Goal: Task Accomplishment & Management: Manage account settings

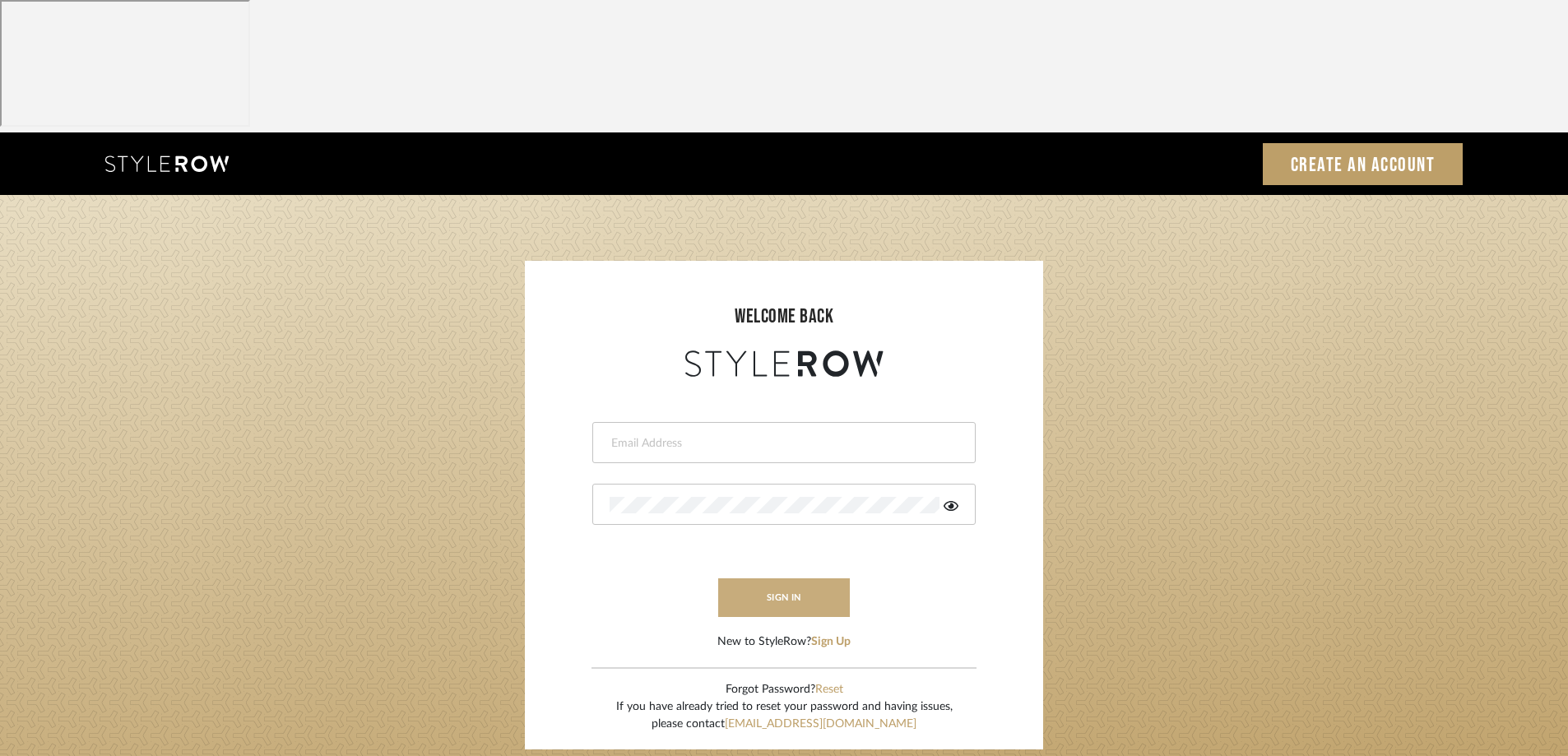
type input "afarewell@aurorafarewell.com"
click at [792, 578] on button "sign in" at bounding box center [784, 597] width 132 height 38
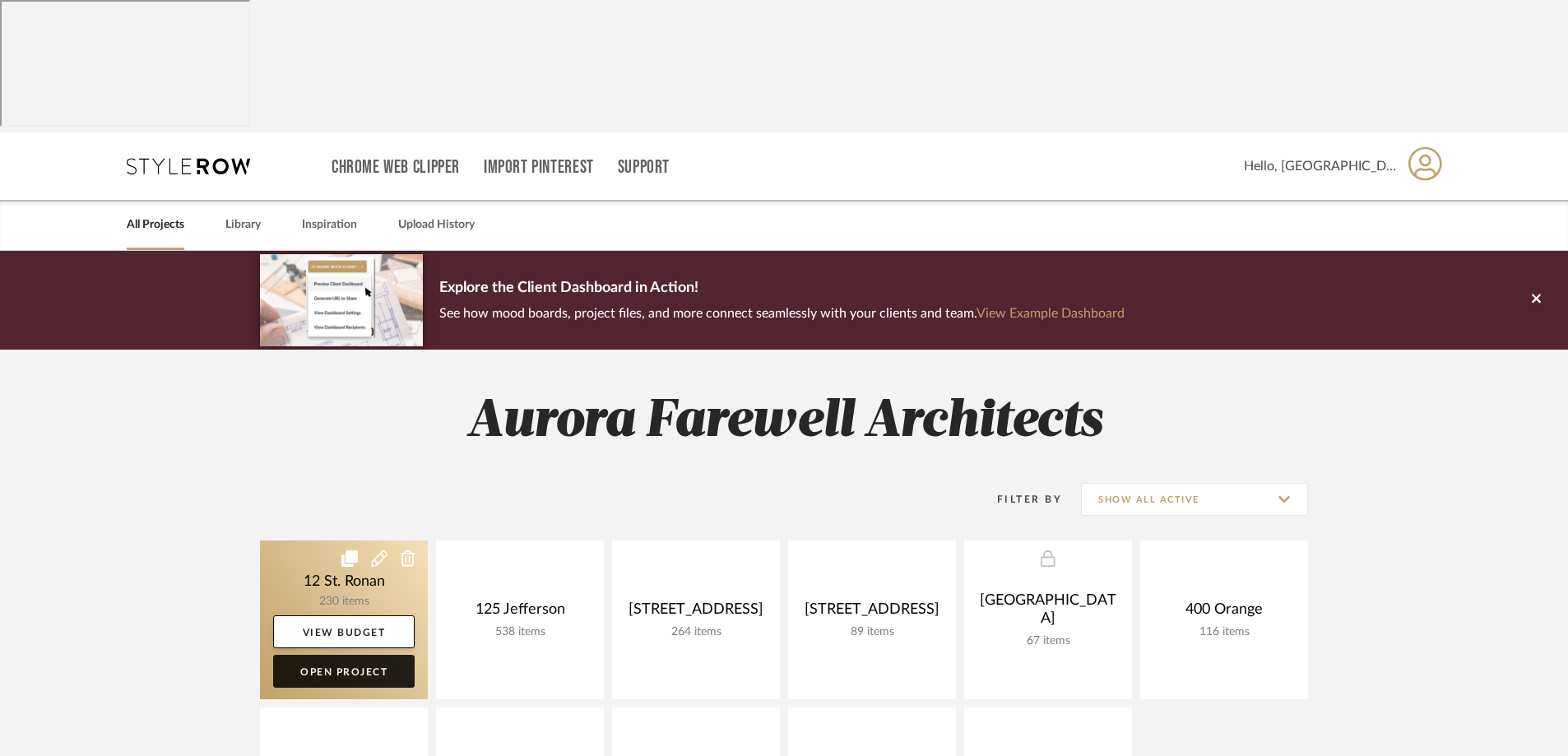
click at [334, 655] on link "Open Project" at bounding box center [343, 671] width 141 height 33
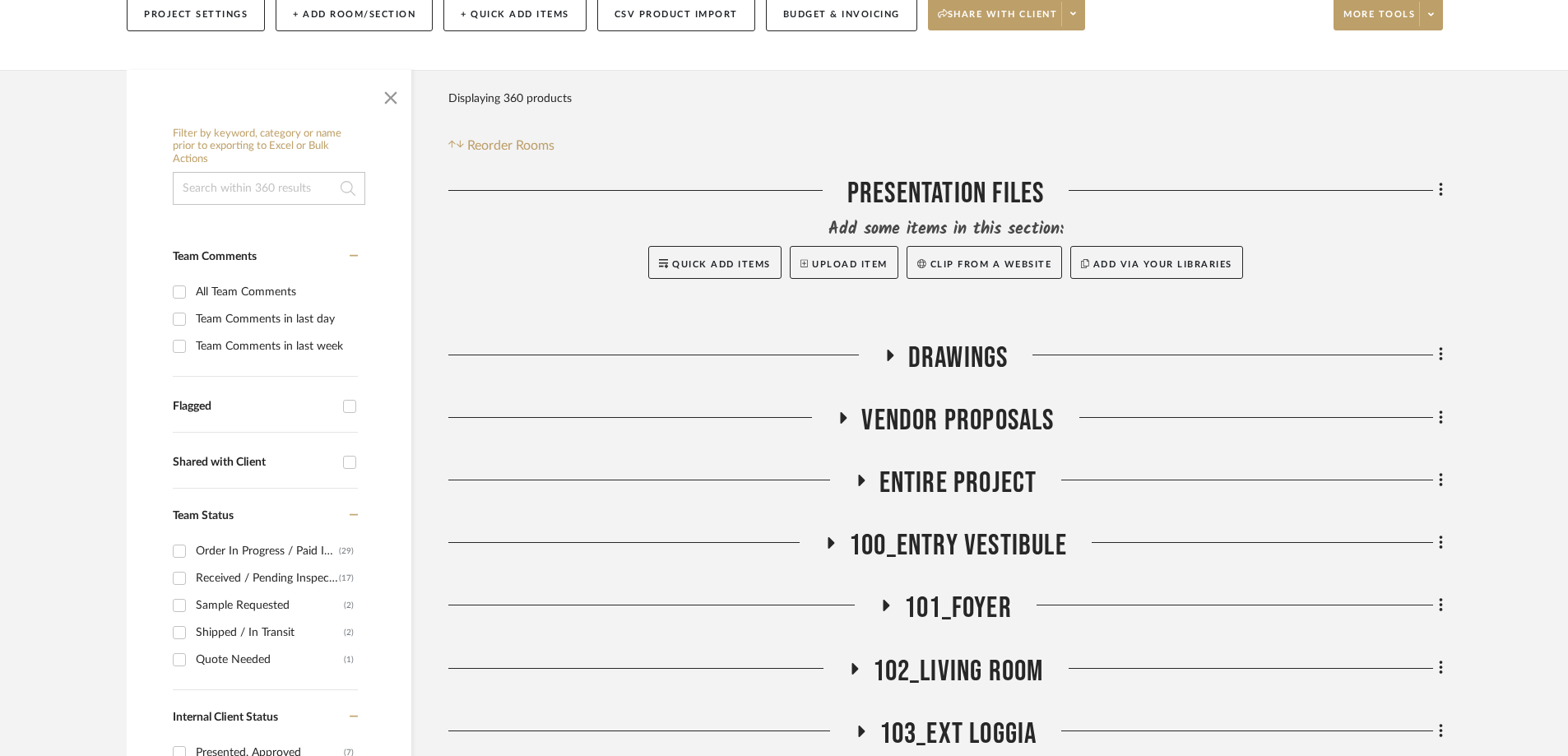
scroll to position [412, 0]
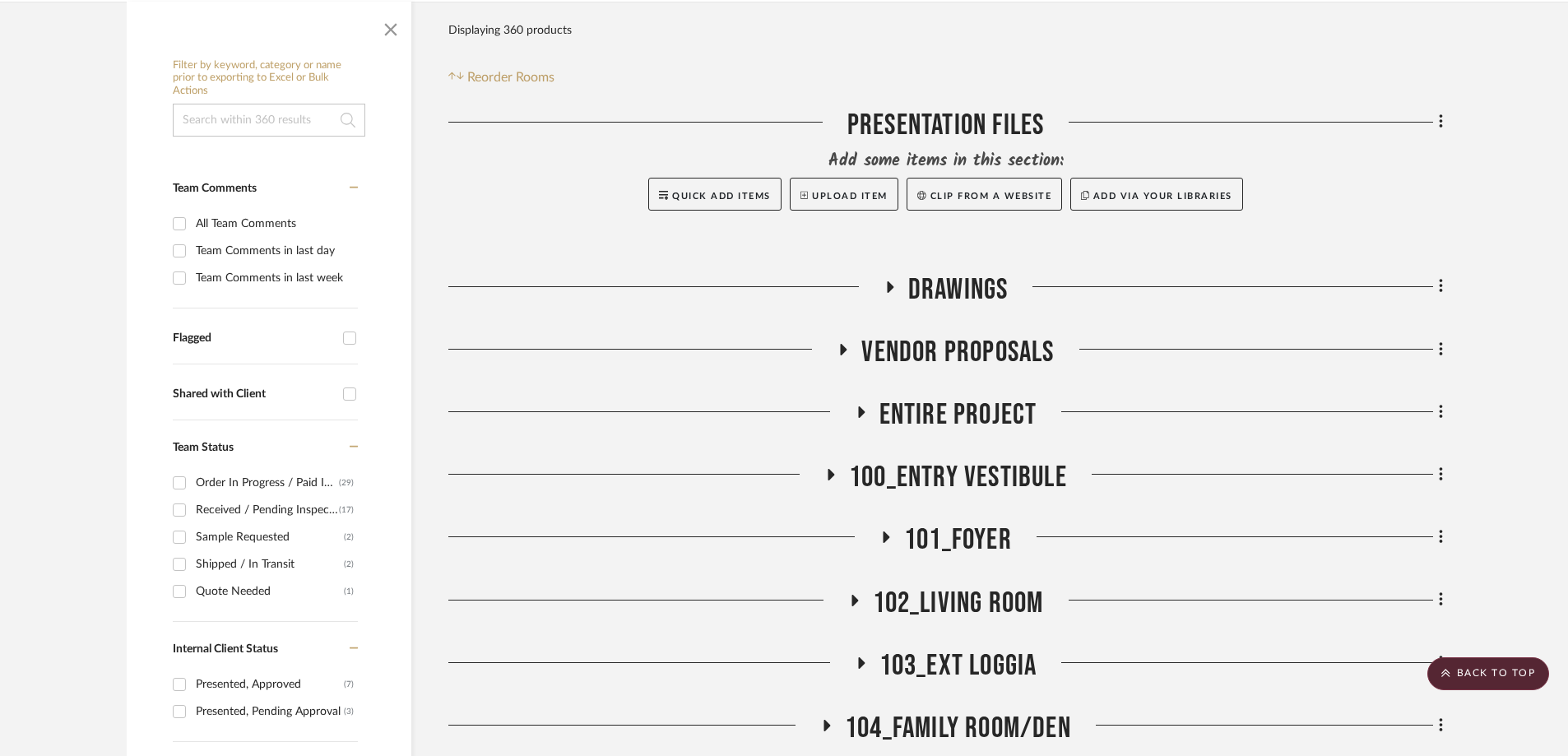
click at [849, 594] on icon at bounding box center [854, 600] width 20 height 13
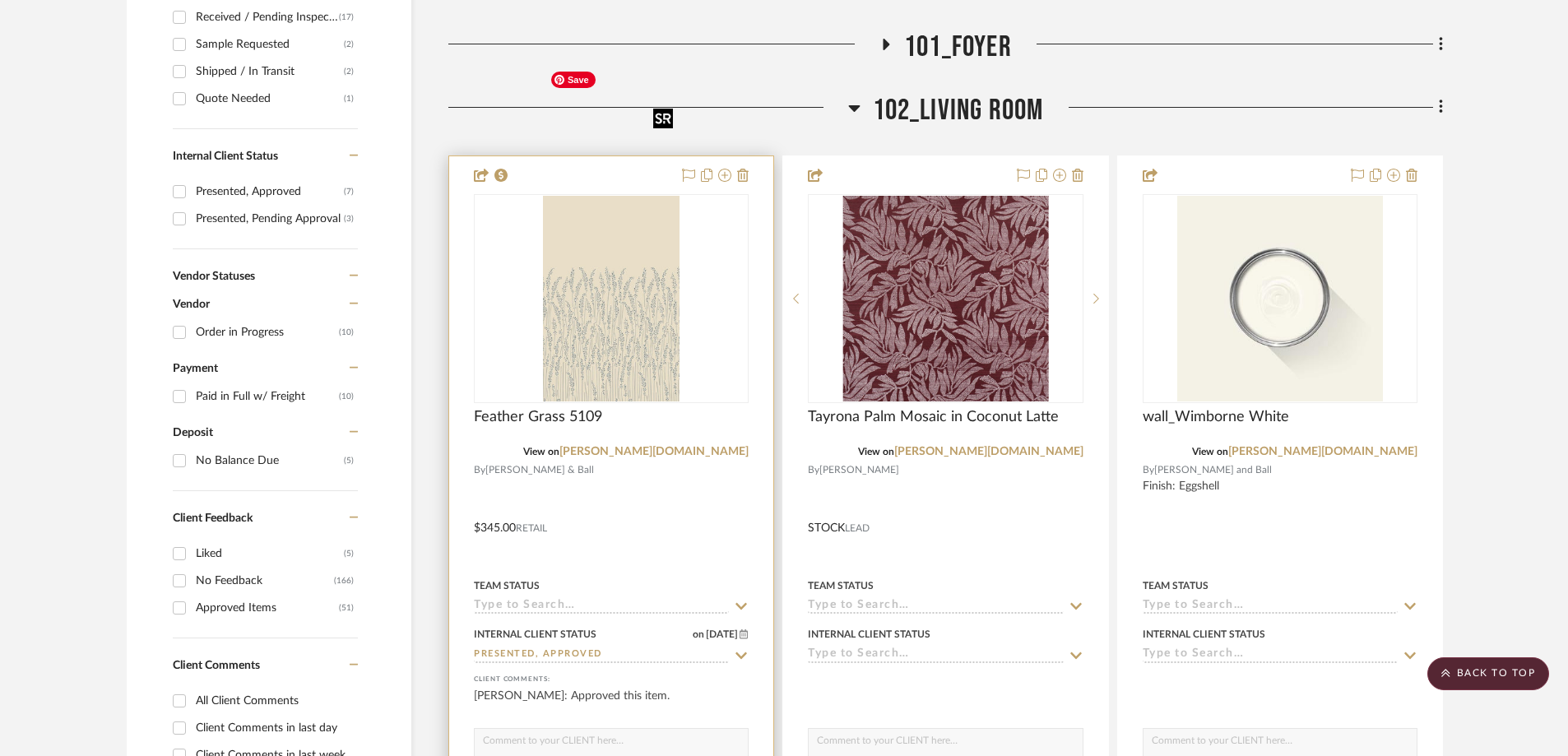
scroll to position [905, 0]
click at [743, 599] on icon at bounding box center [741, 606] width 14 height 13
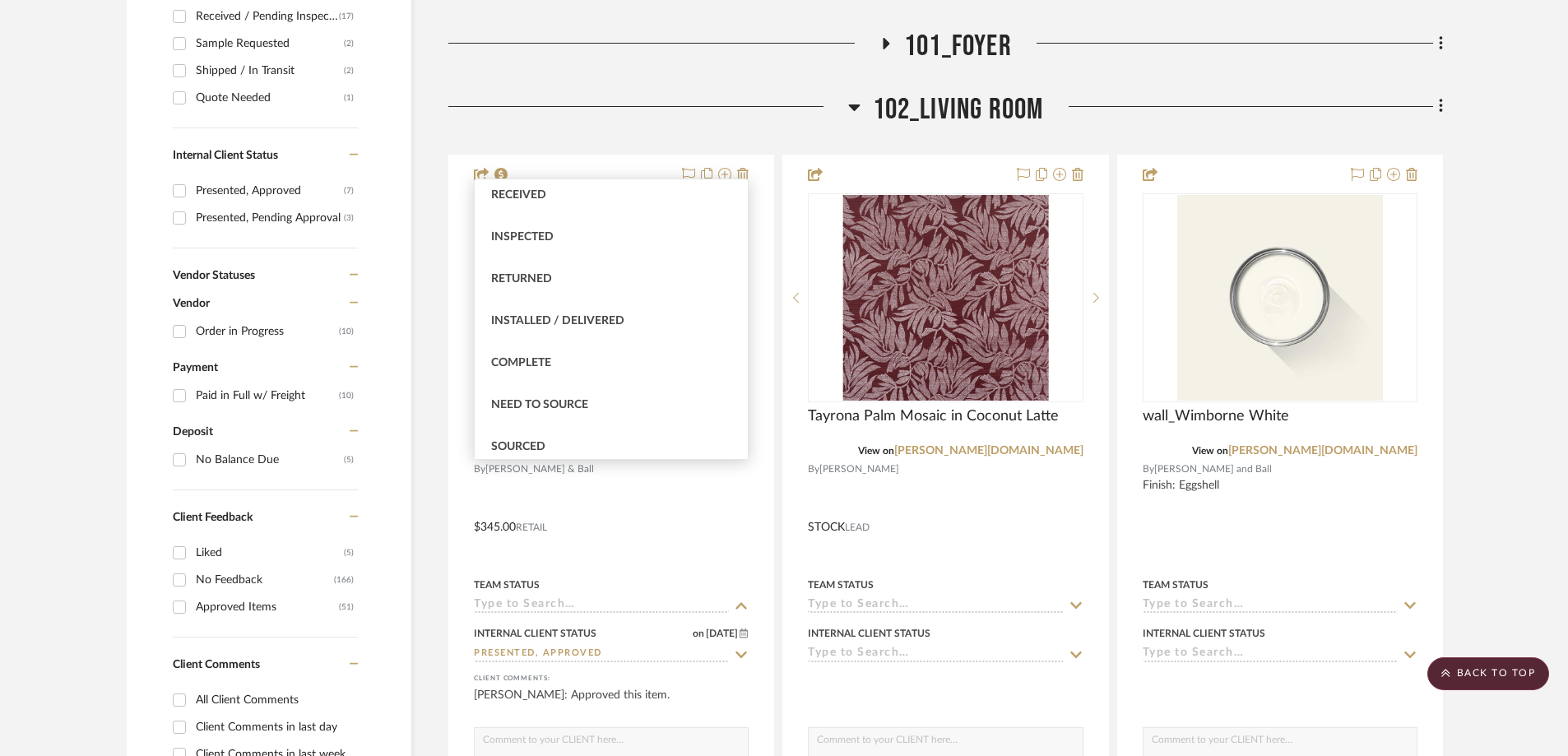
scroll to position [412, 0]
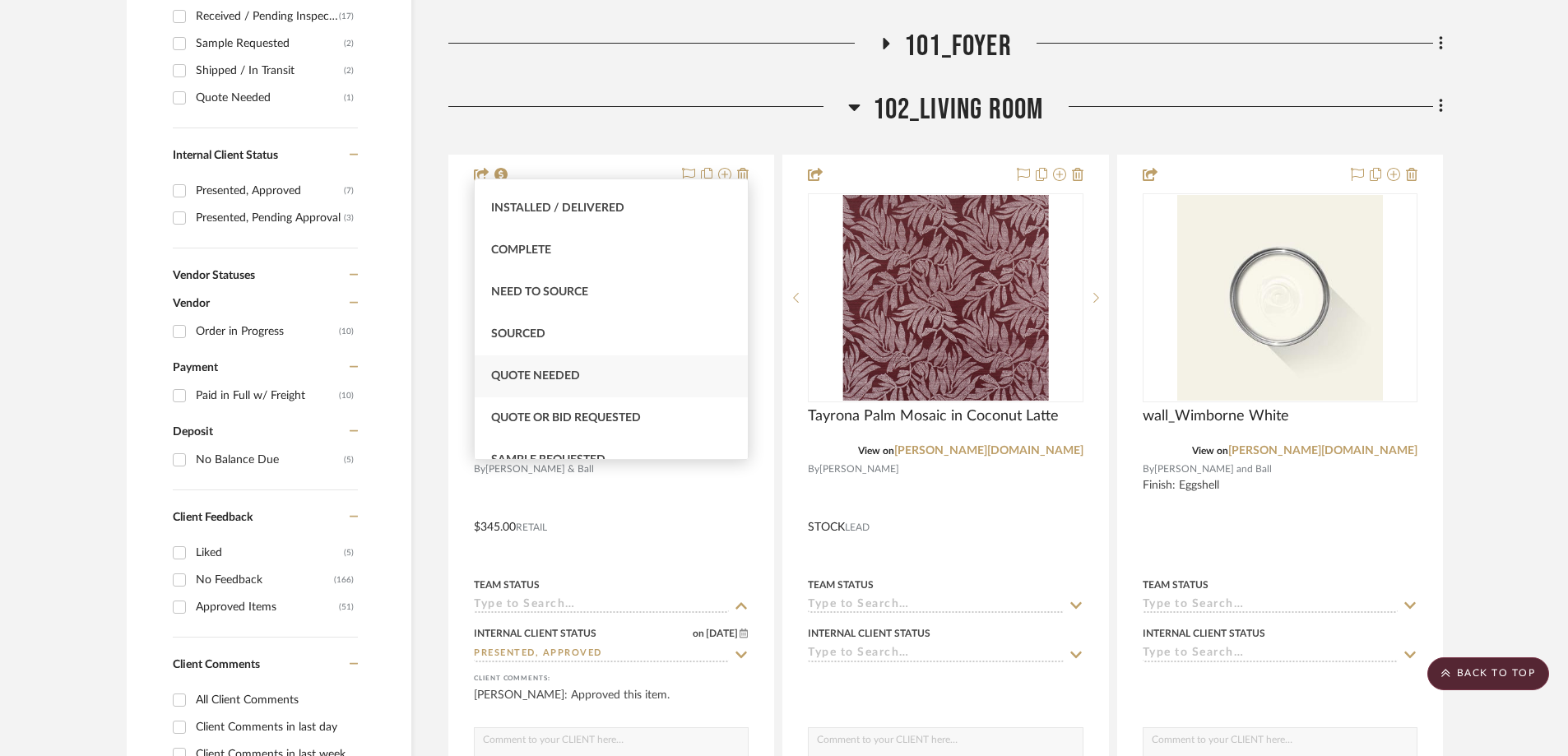
click at [651, 378] on div "Quote Needed" at bounding box center [612, 376] width 273 height 42
type input "[DATE]"
type input "Quote Needed"
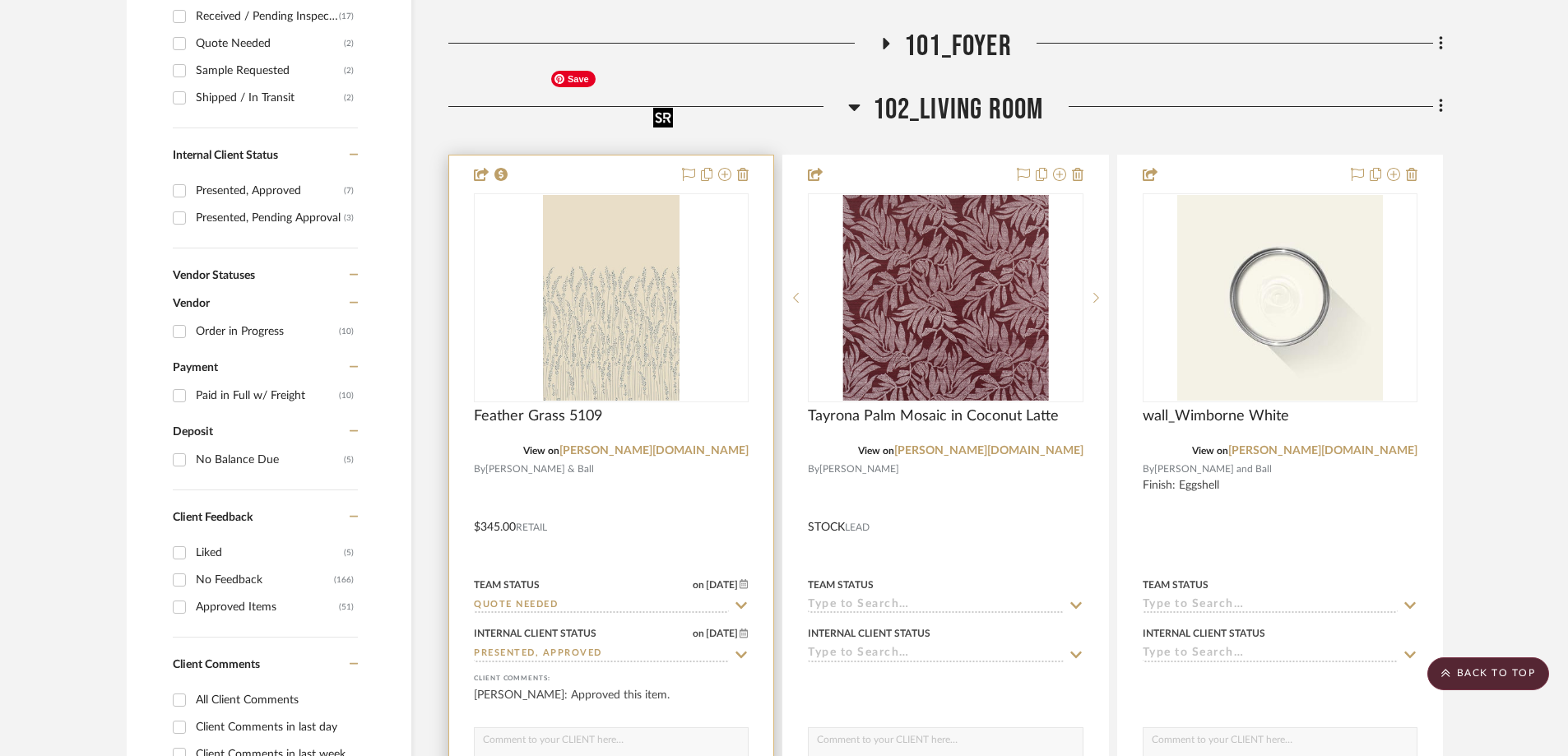
click at [663, 213] on img "0" at bounding box center [611, 298] width 137 height 206
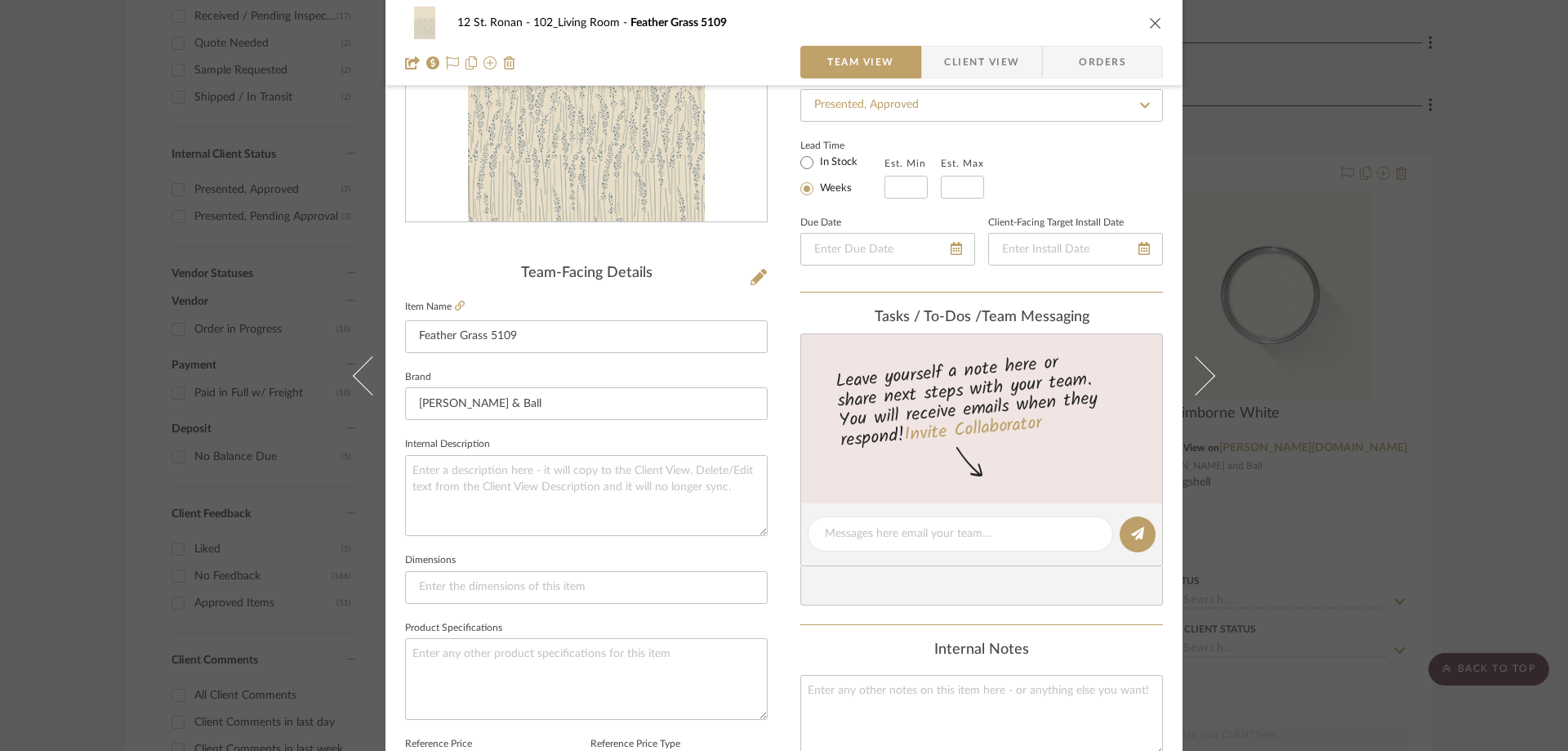
scroll to position [0, 0]
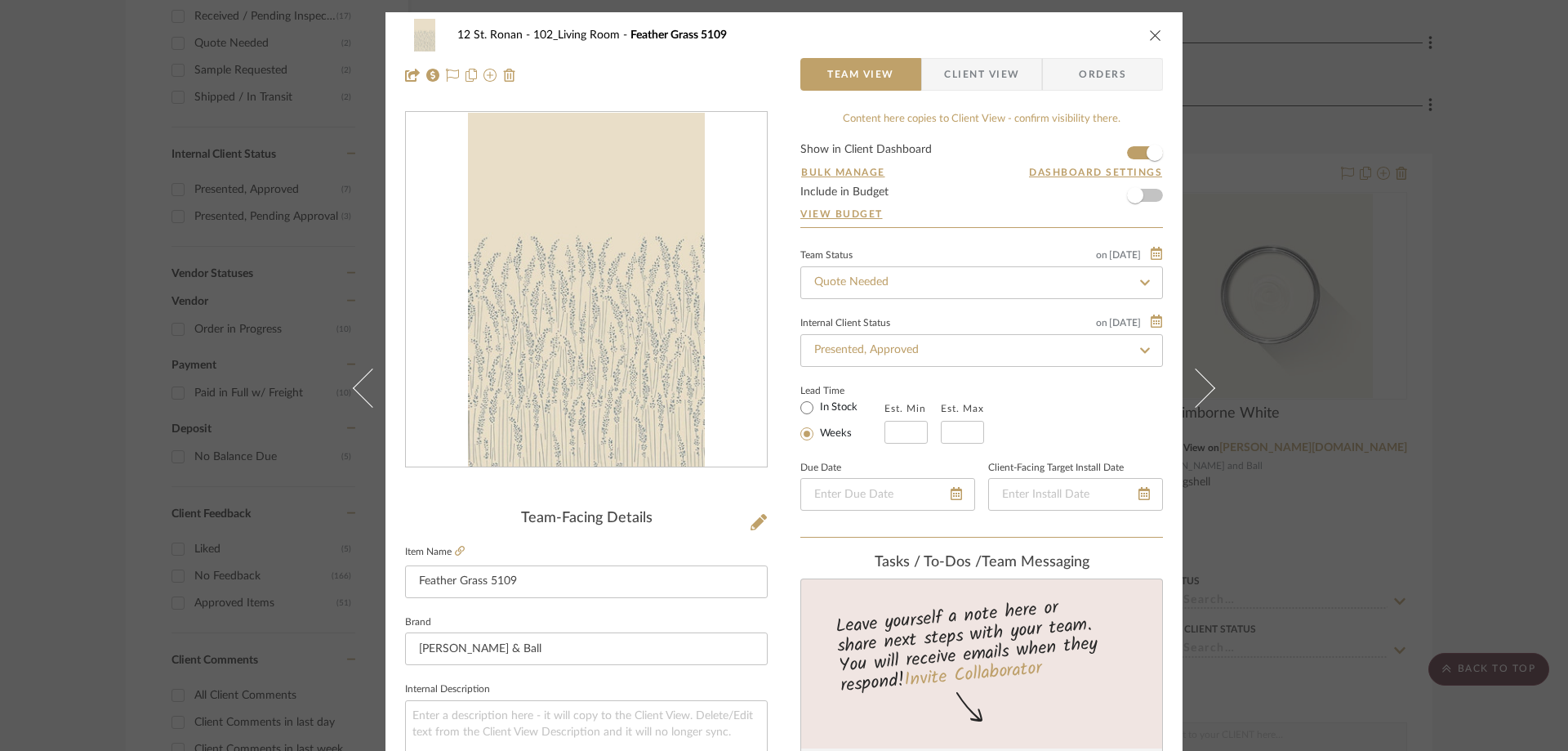
click at [986, 81] on span "Client View" at bounding box center [982, 75] width 75 height 32
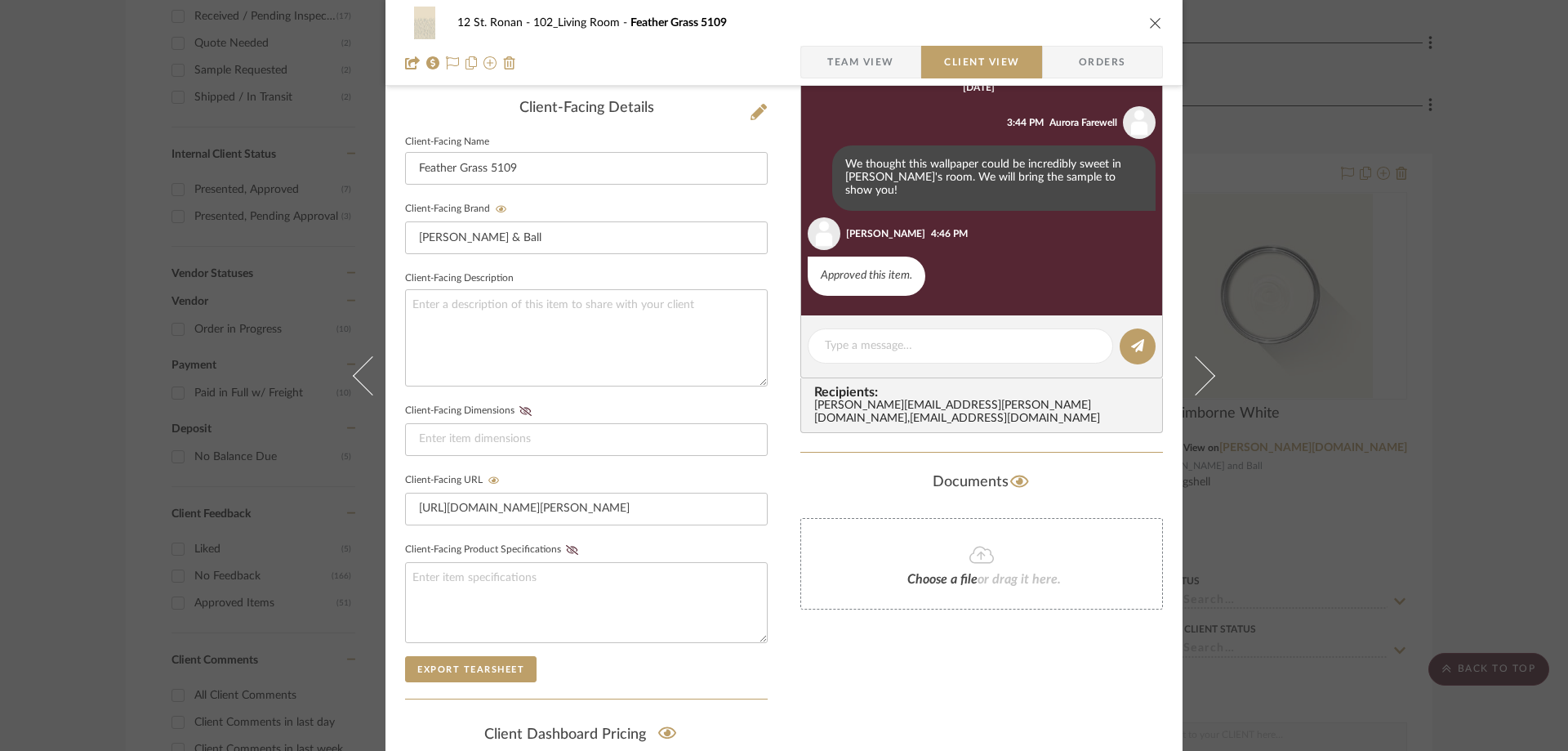
scroll to position [409, 0]
click at [504, 302] on textarea at bounding box center [586, 339] width 363 height 97
click at [1091, 71] on span "Orders" at bounding box center [1102, 62] width 83 height 32
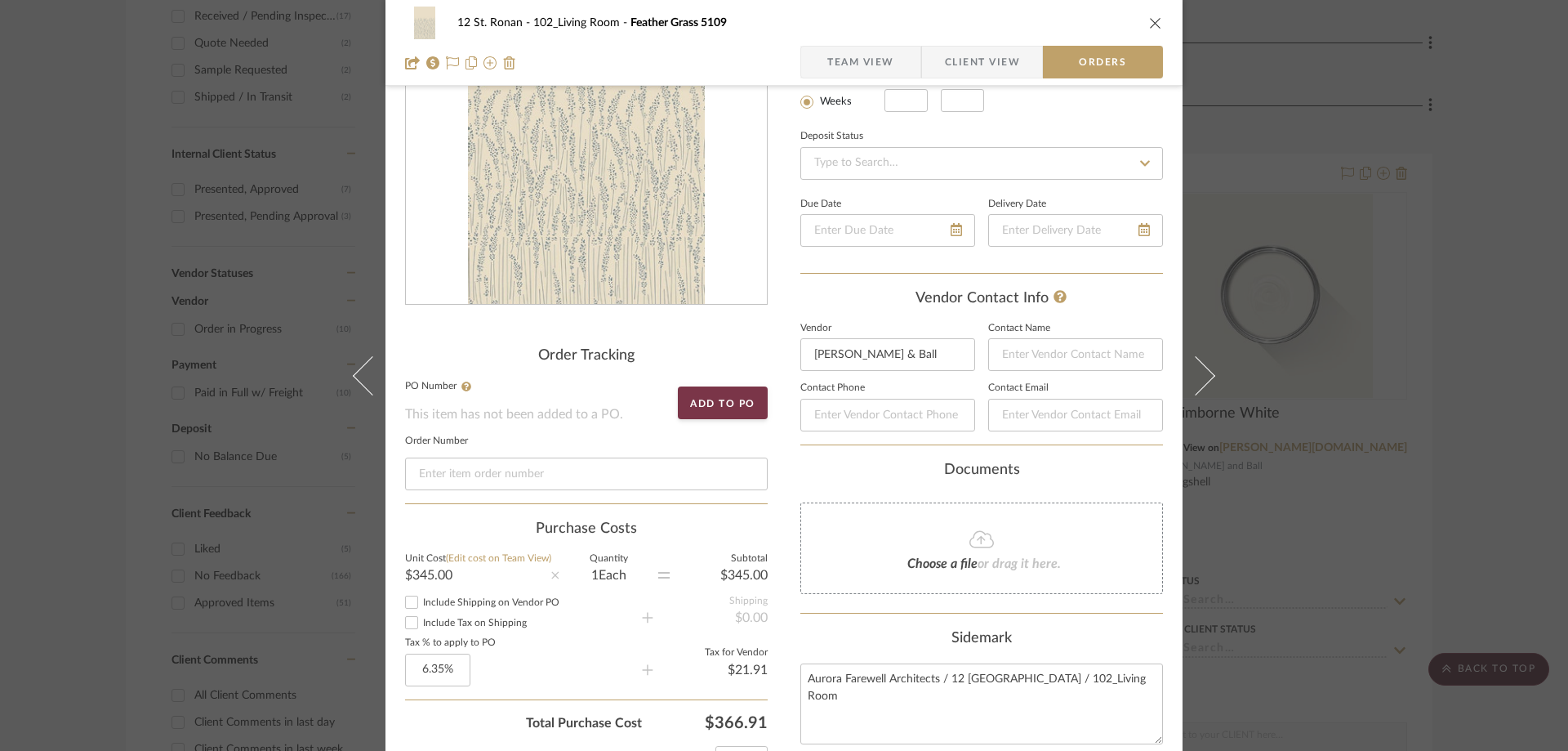
scroll to position [163, 0]
click at [975, 67] on span "Client View" at bounding box center [983, 62] width 75 height 32
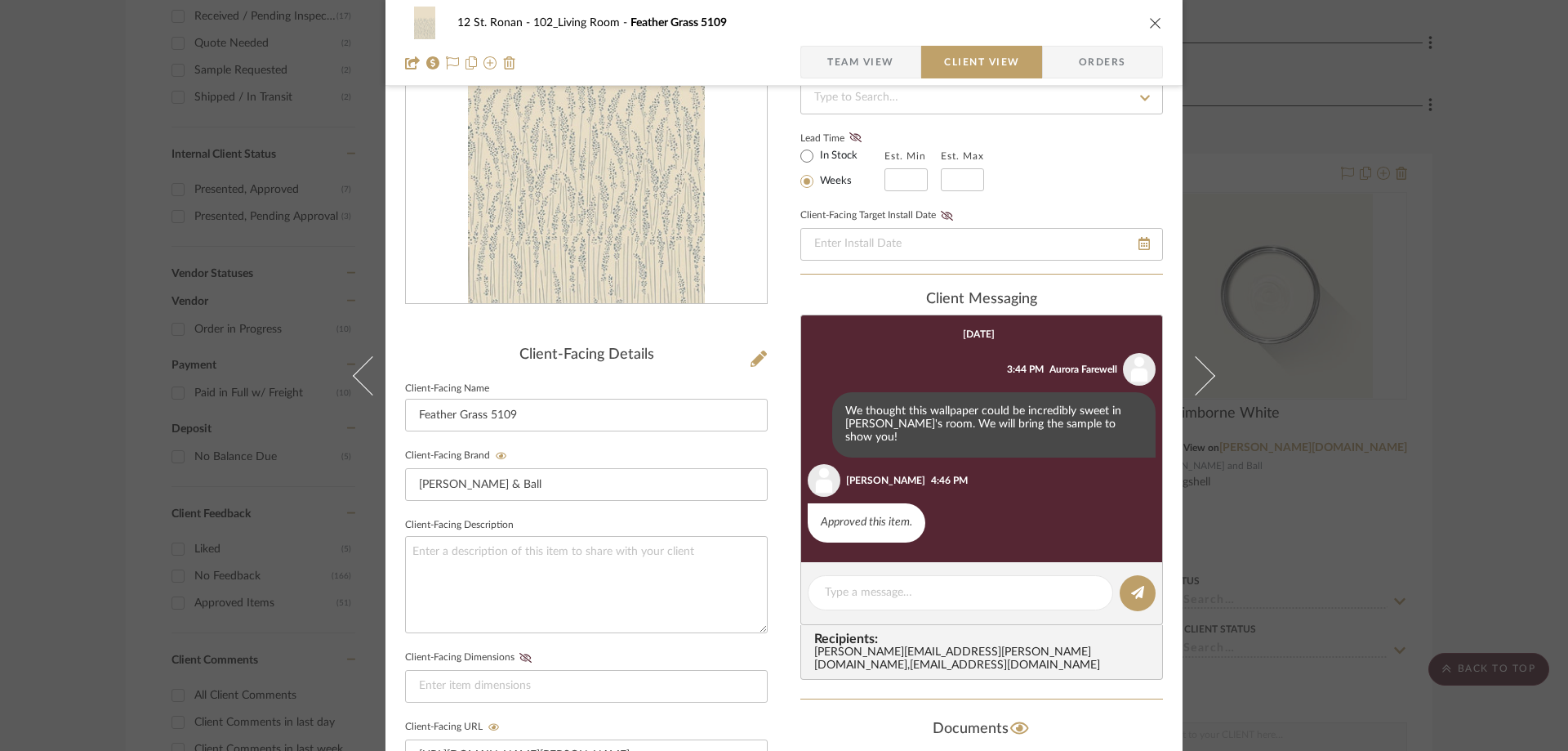
click at [851, 69] on span "Team View" at bounding box center [860, 62] width 67 height 32
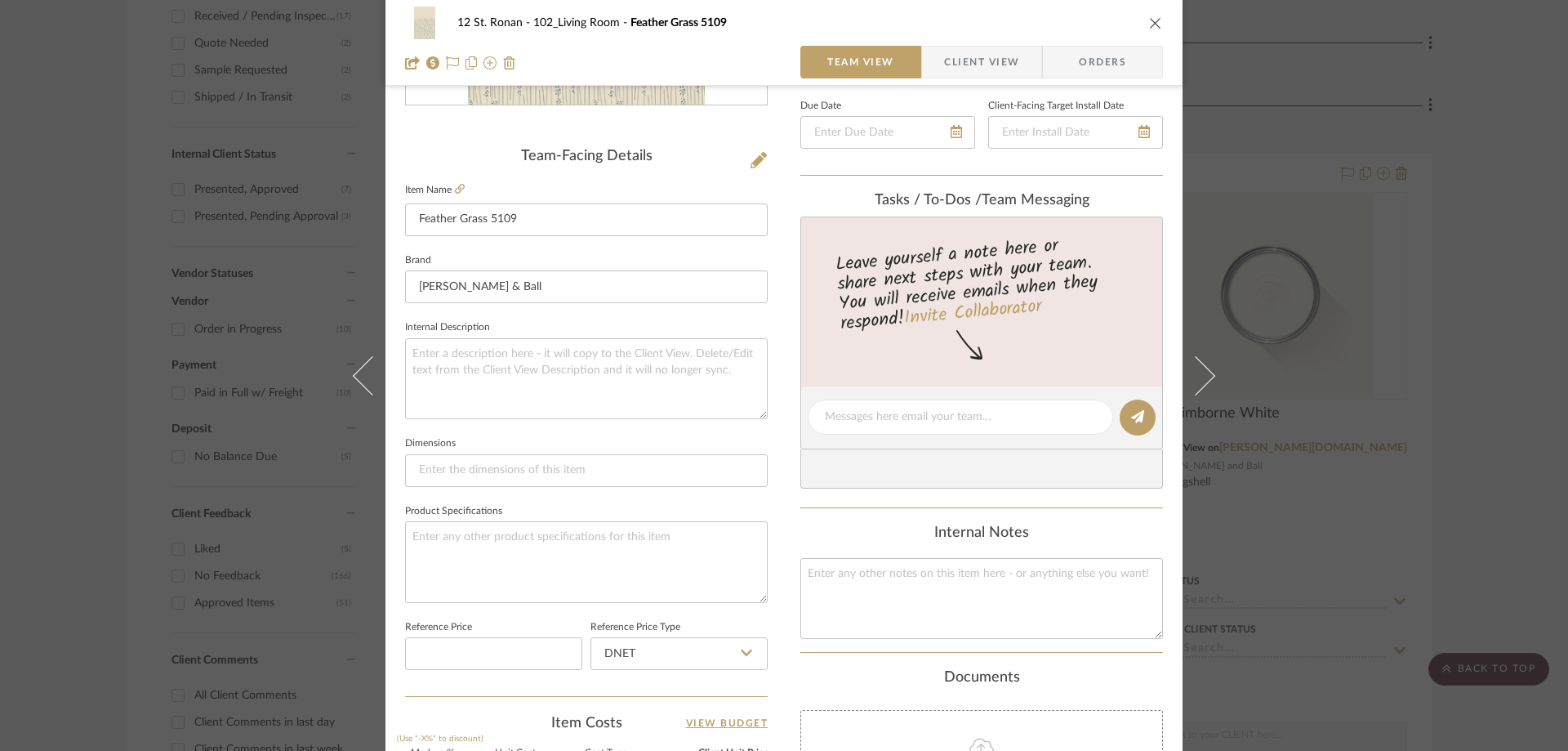
scroll to position [0, 0]
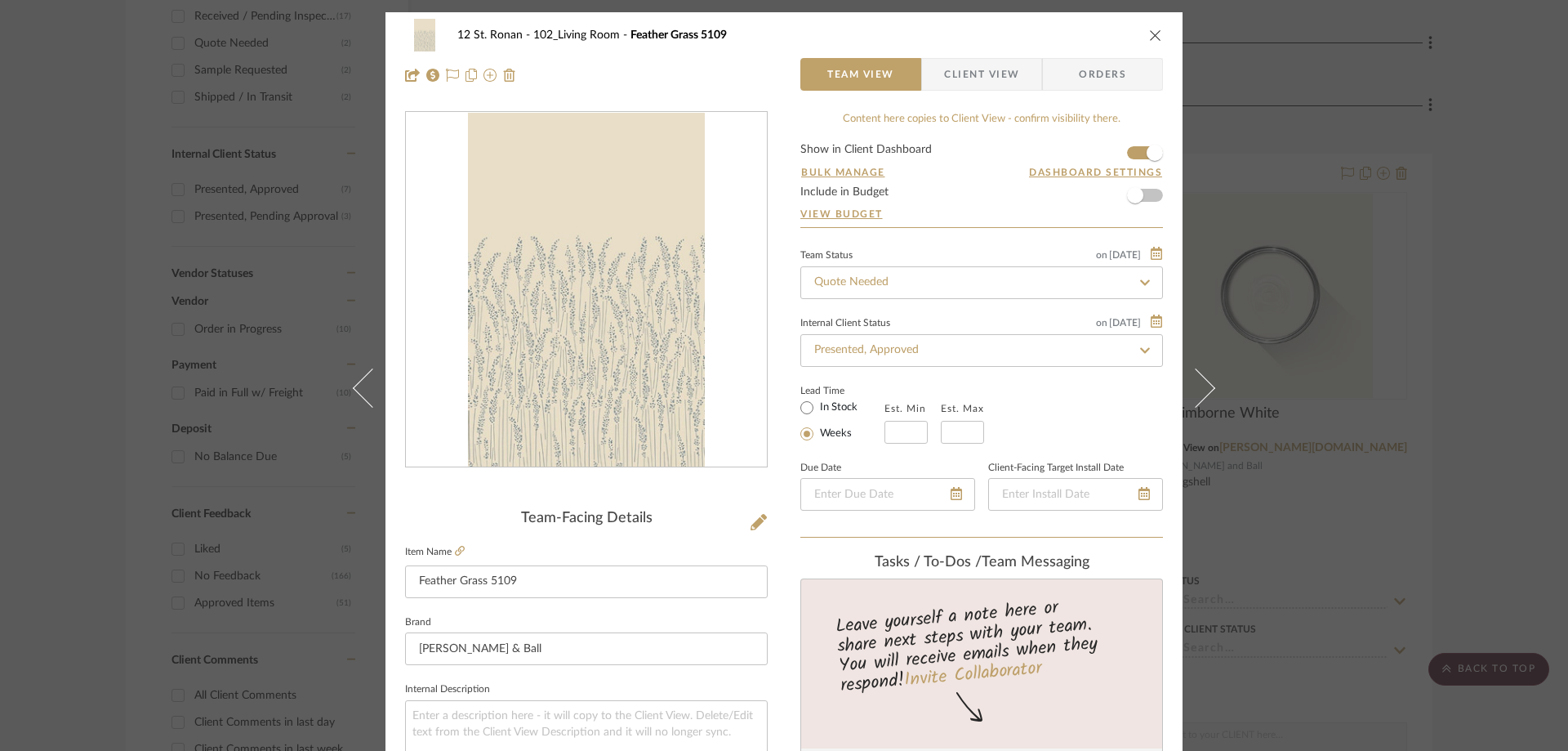
click at [960, 72] on span "Client View" at bounding box center [982, 75] width 75 height 32
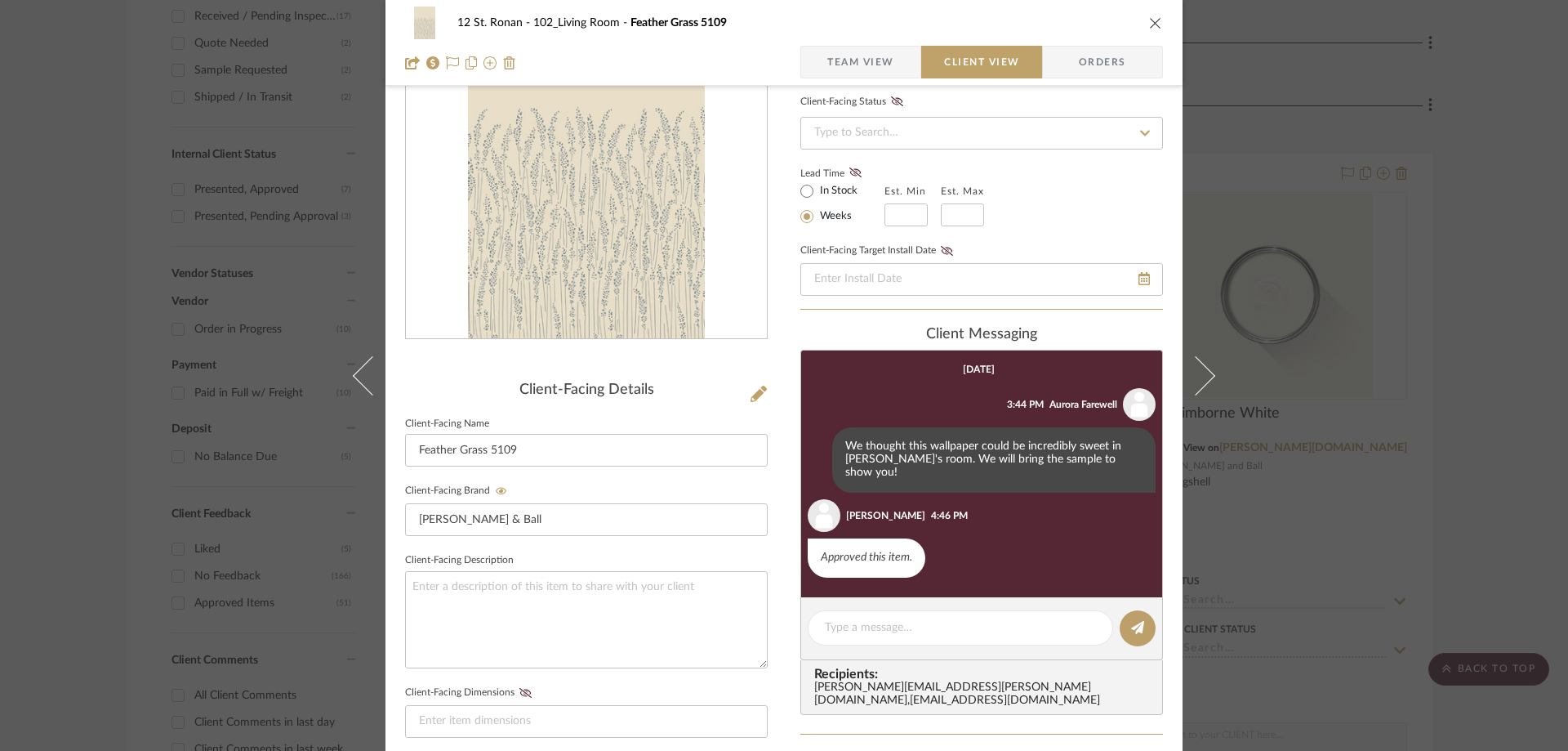
scroll to position [246, 0]
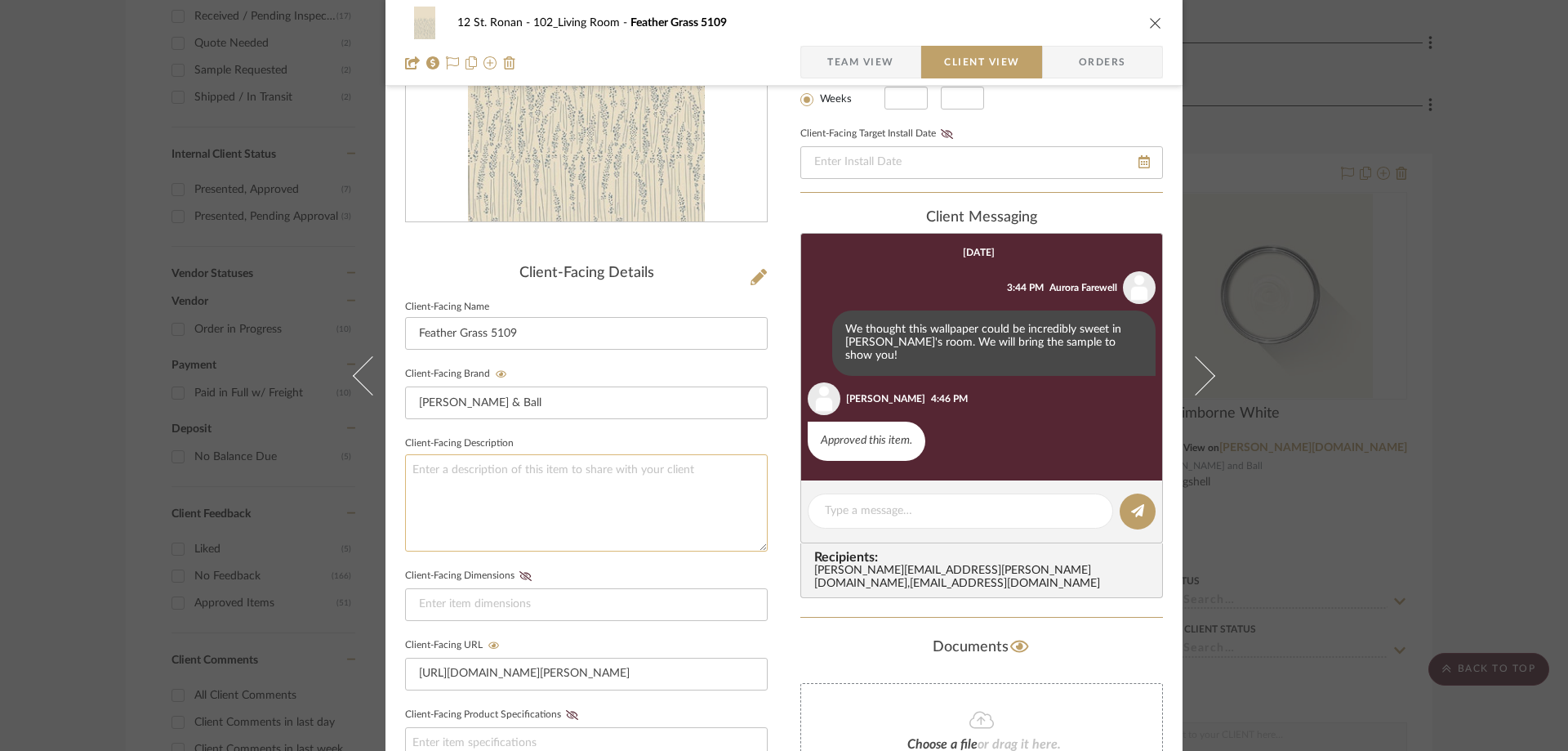
click at [691, 472] on textarea at bounding box center [586, 504] width 363 height 97
type textarea "[PERSON_NAME] information here"
click at [722, 432] on sr-form-field "Client-Facing Brand [PERSON_NAME] & Ball" at bounding box center [586, 397] width 363 height 70
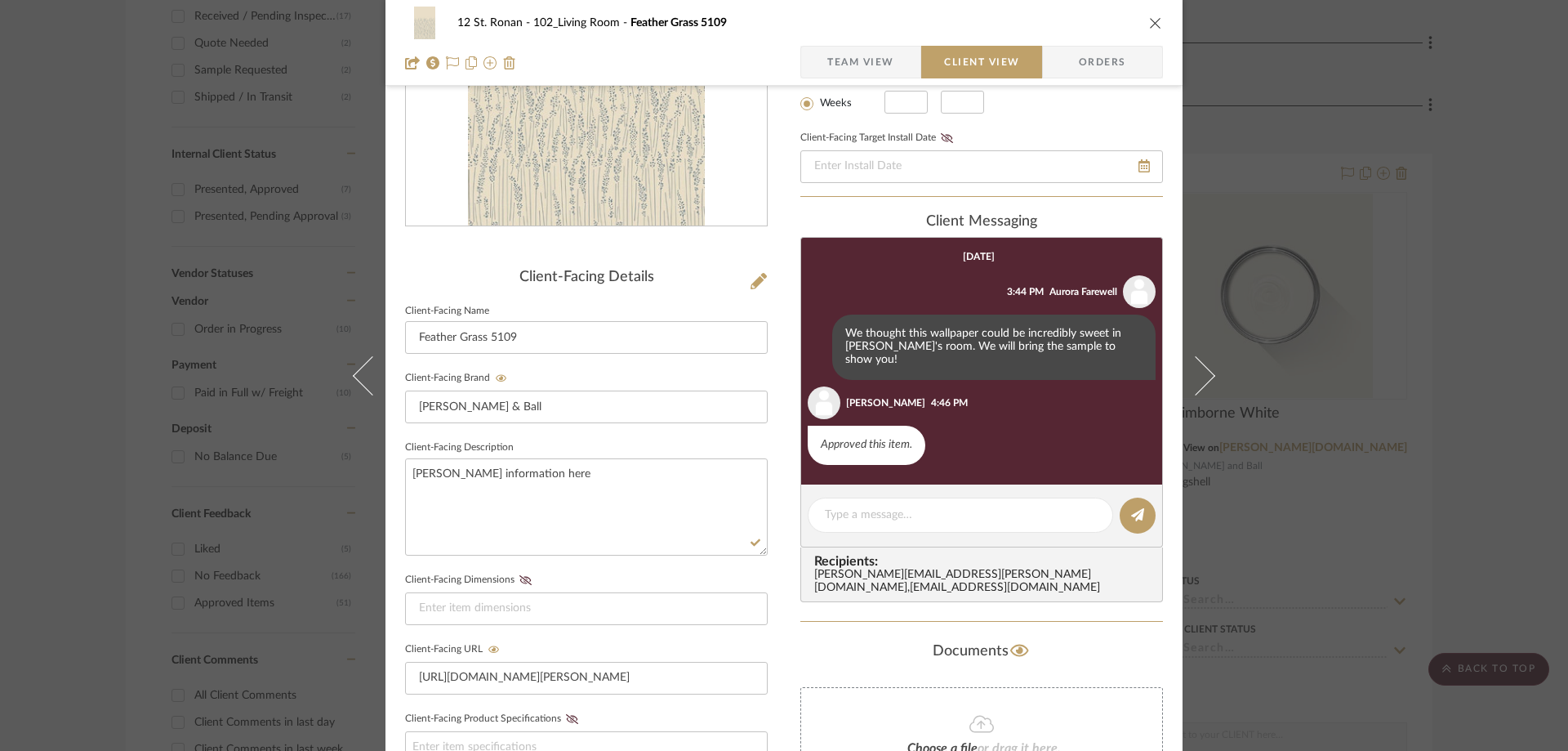
scroll to position [409, 0]
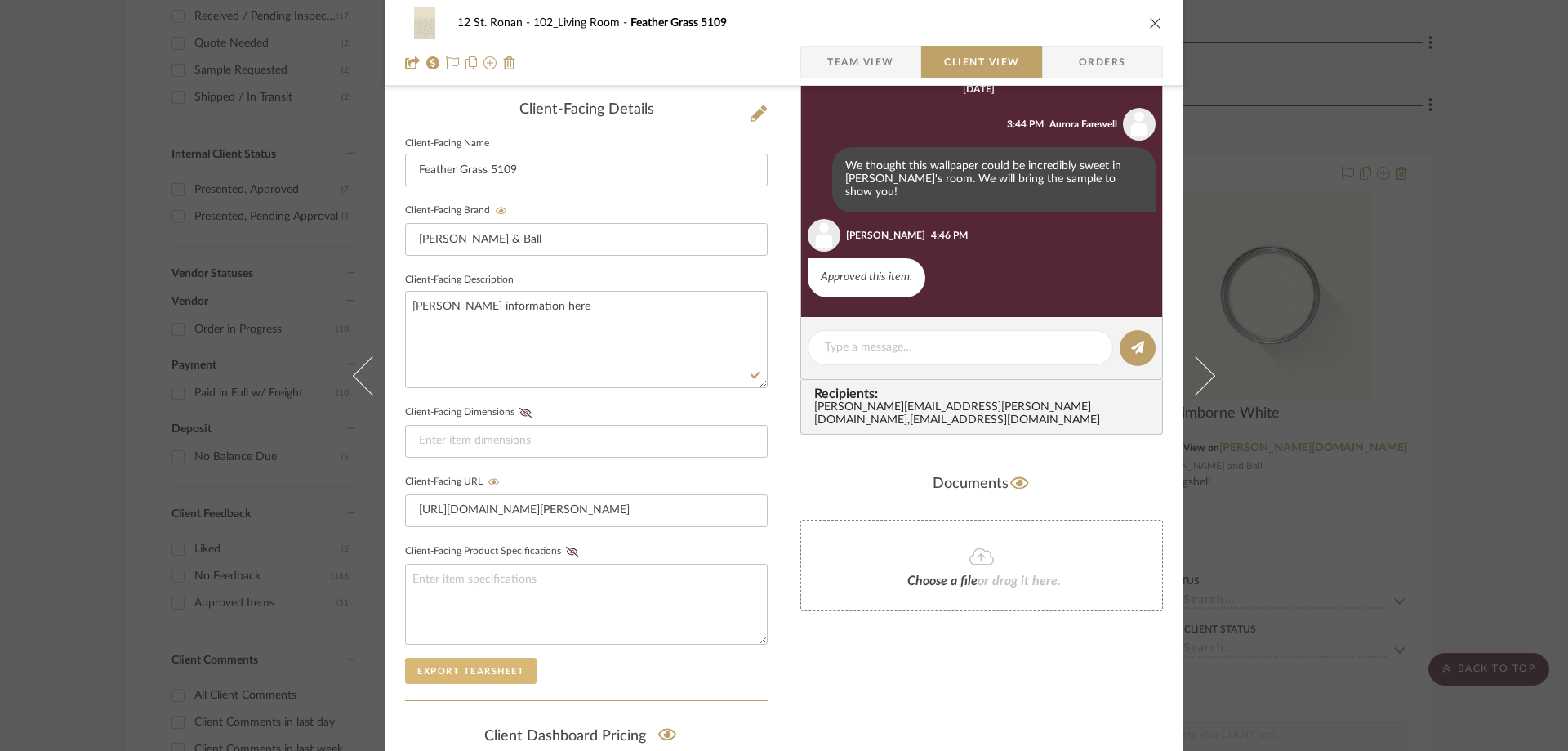
click at [449, 671] on button "Export Tearsheet" at bounding box center [471, 671] width 132 height 26
click at [1150, 25] on icon "close" at bounding box center [1155, 23] width 13 height 13
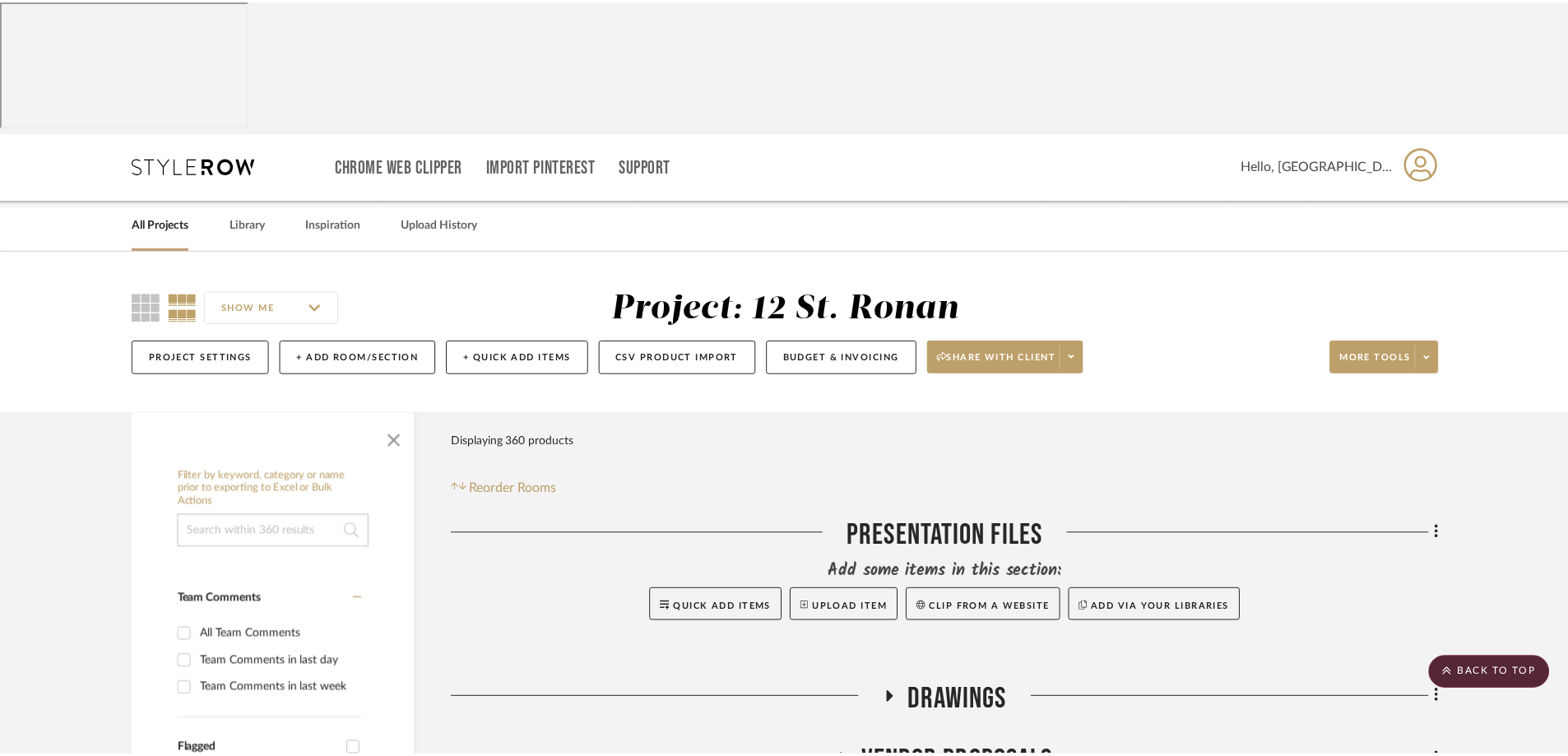
scroll to position [905, 0]
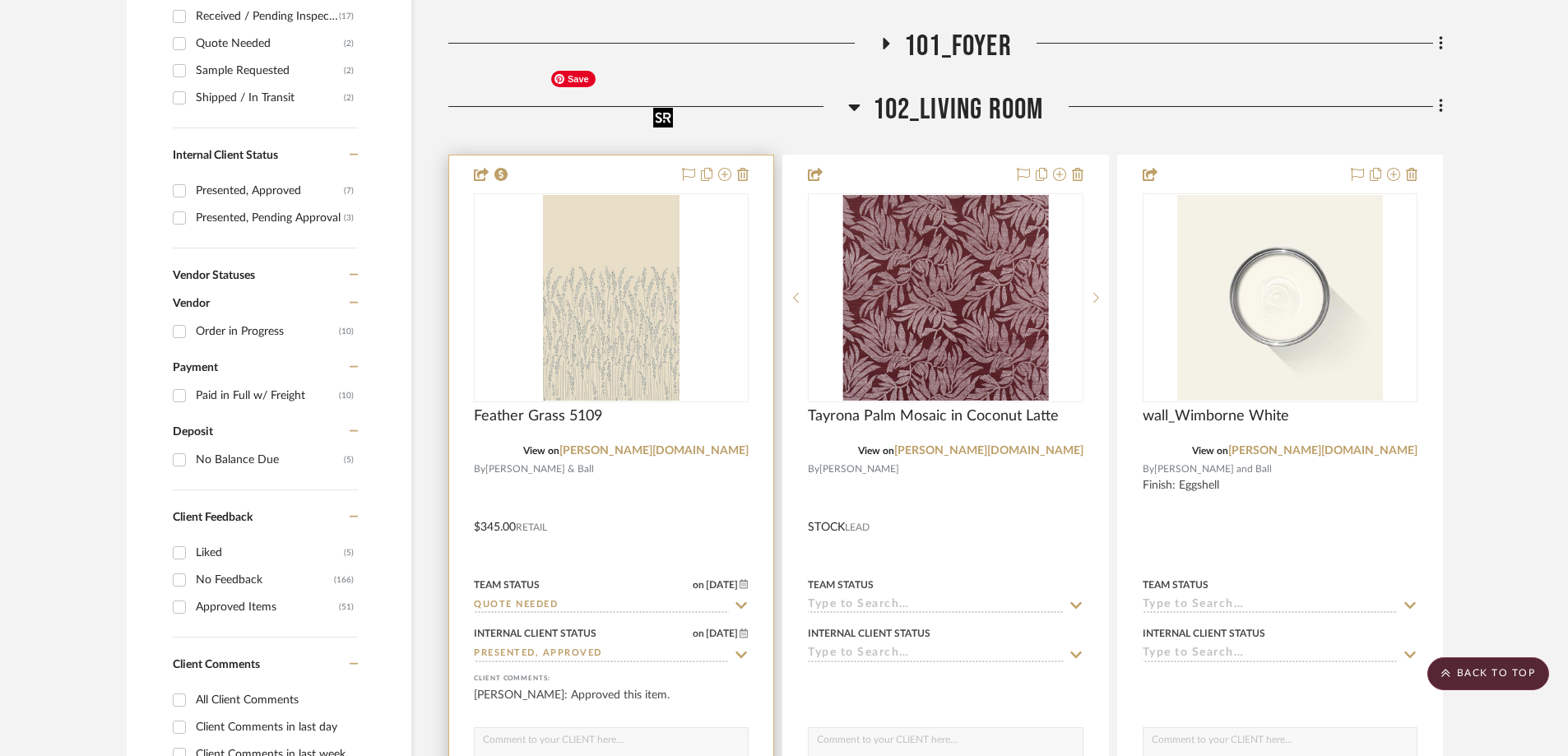
click at [626, 228] on img "0" at bounding box center [611, 298] width 137 height 206
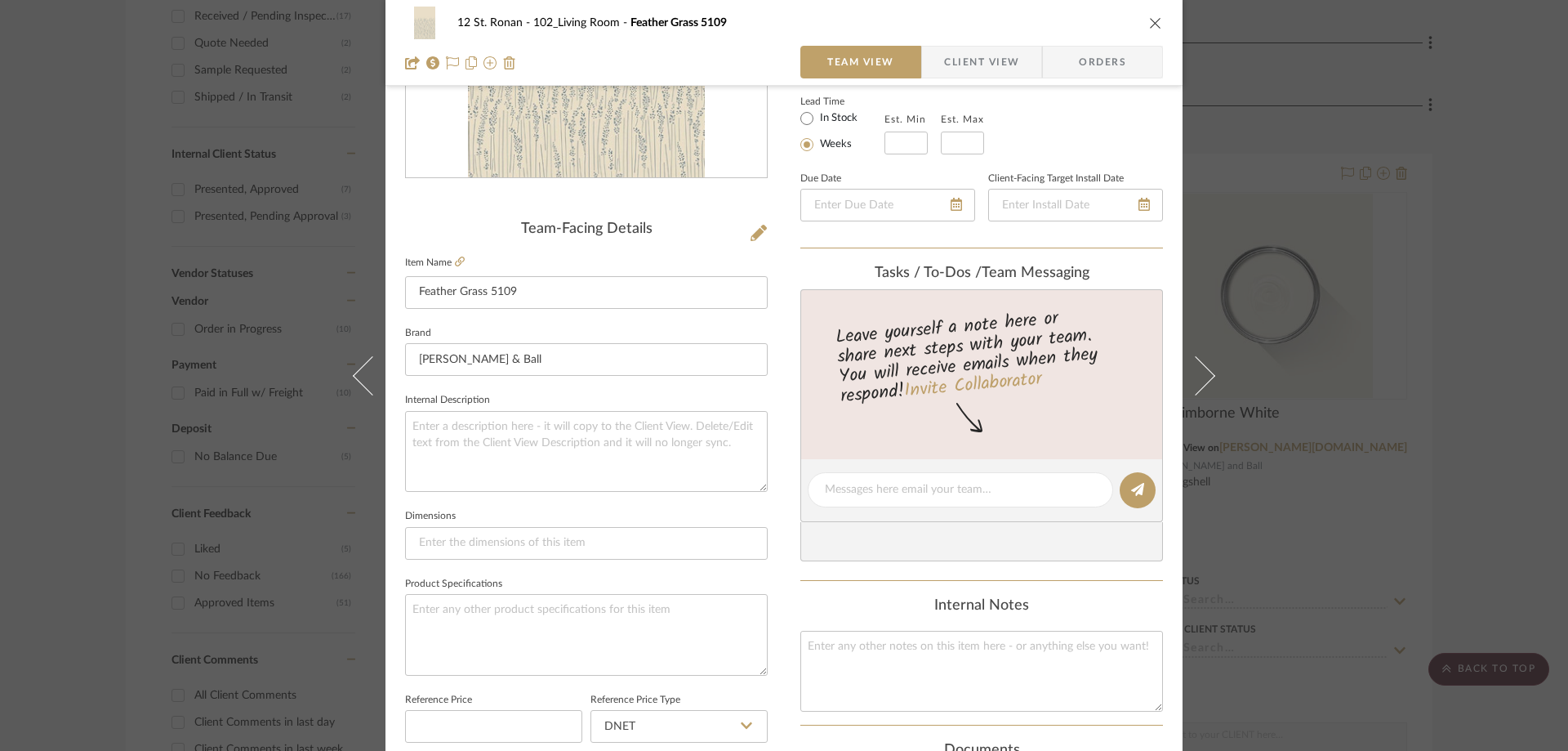
scroll to position [327, 0]
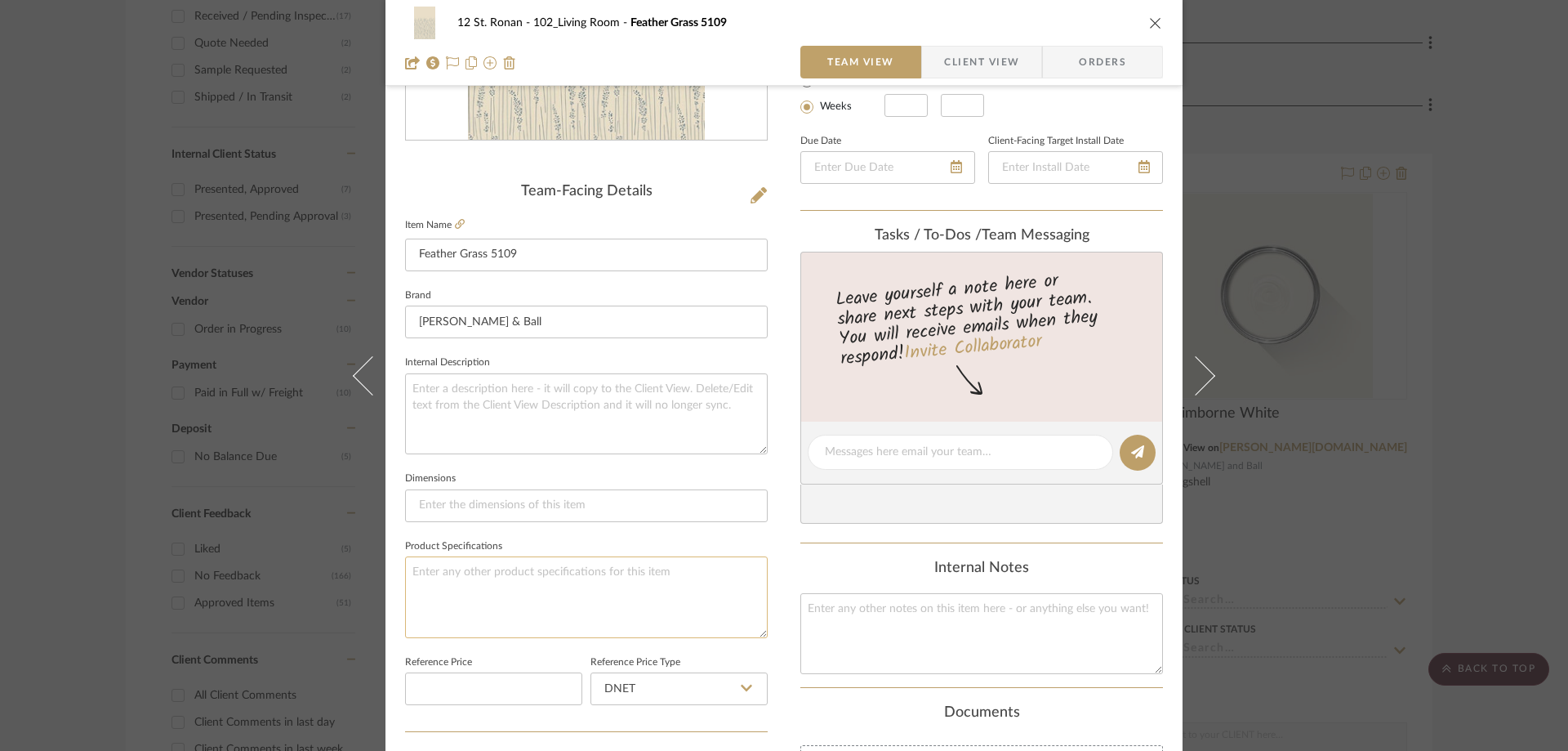
click at [589, 585] on textarea at bounding box center [586, 596] width 363 height 81
type textarea "test"
click at [716, 542] on fieldset "Product Specifications test" at bounding box center [586, 587] width 363 height 103
click at [979, 65] on span "Client View" at bounding box center [982, 62] width 75 height 32
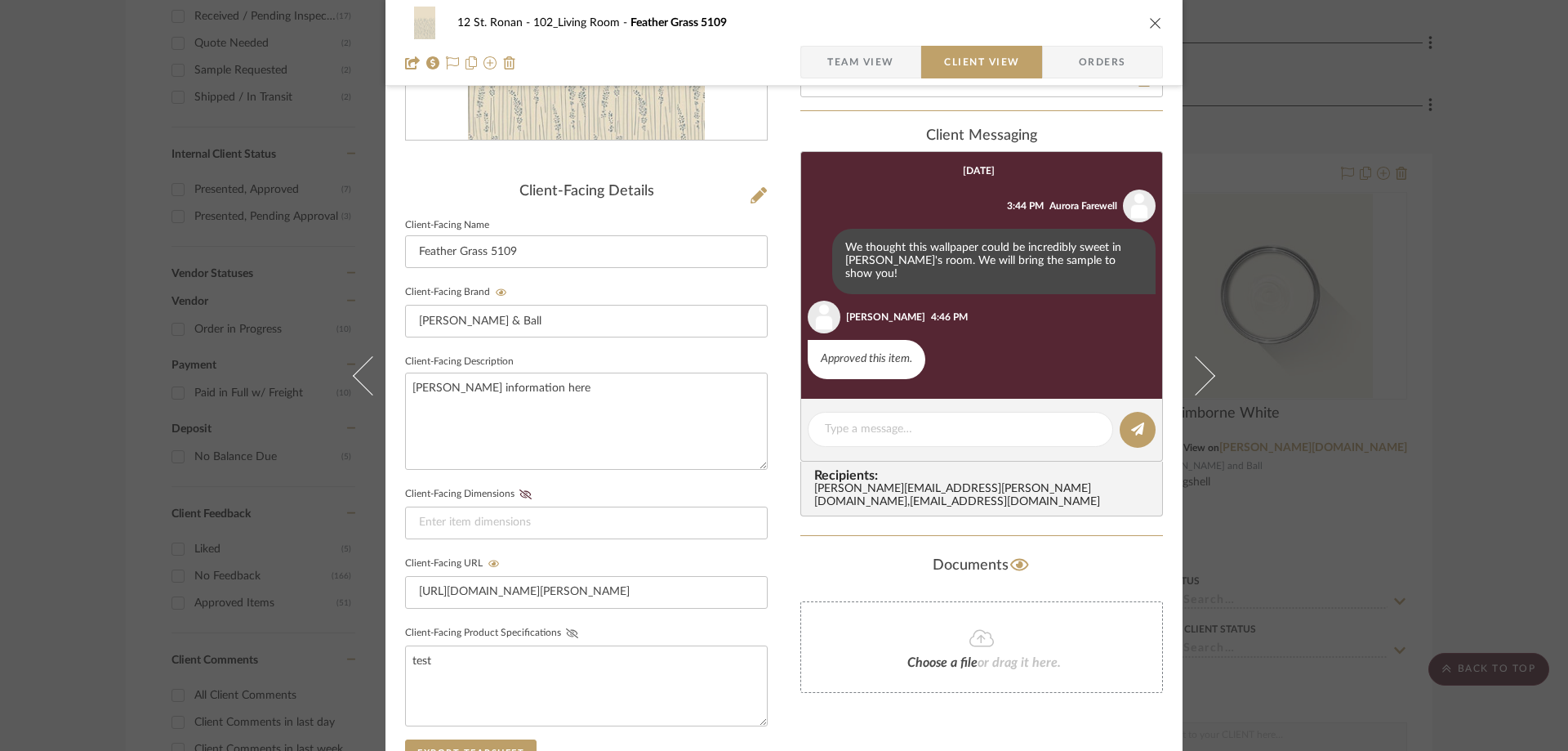
click at [568, 634] on icon at bounding box center [572, 633] width 12 height 10
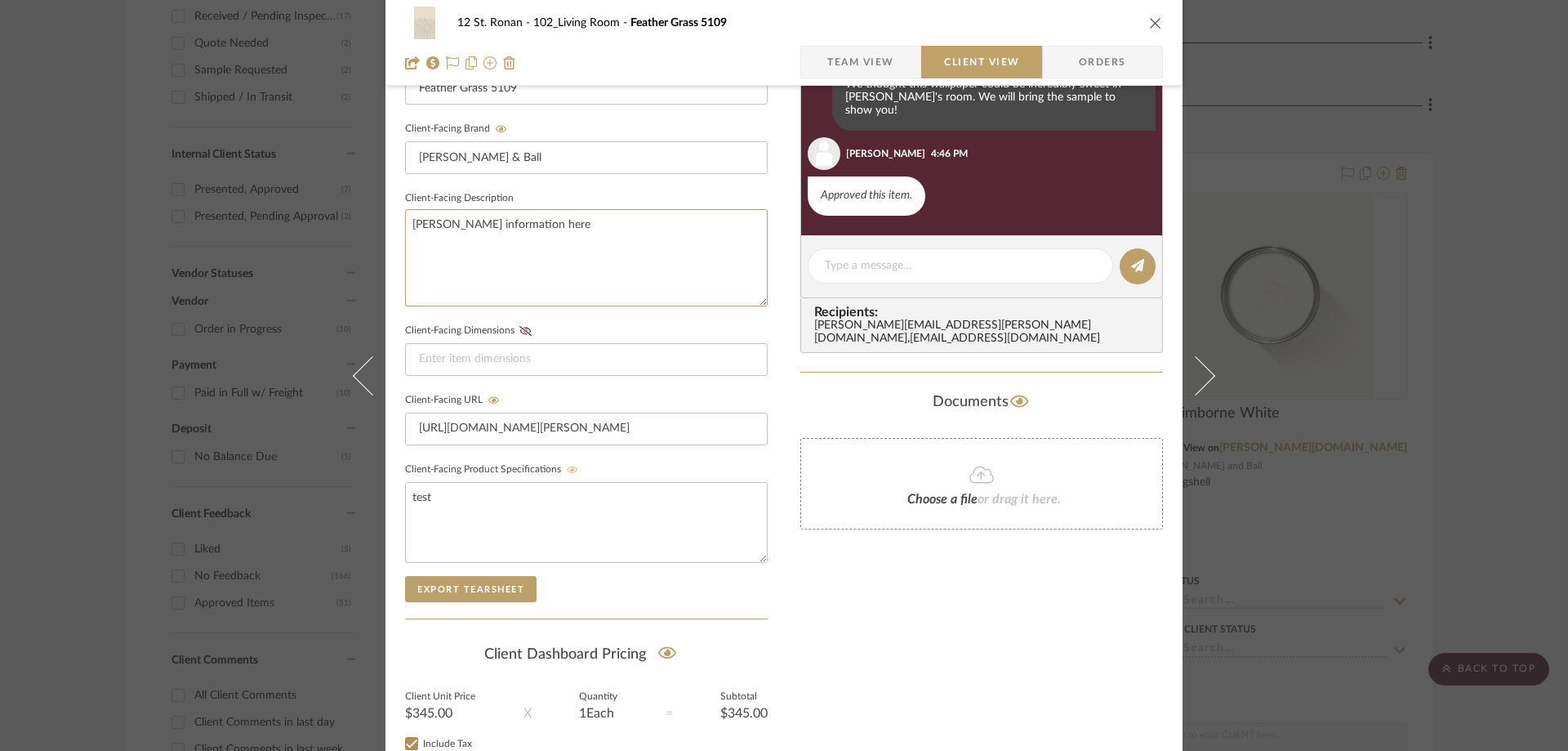
drag, startPoint x: 528, startPoint y: 223, endPoint x: 395, endPoint y: 222, distance: 133.0
click at [395, 222] on div "12 St. Ronan 102_Living Room Feather Grass 5109 Team View Client View Orders Cl…" at bounding box center [784, 203] width 797 height 1361
click at [832, 547] on div "Only content on this tab can share to Dashboard. Click eyeball icon to show or …" at bounding box center [982, 219] width 363 height 1196
click at [515, 590] on button "Export Tearsheet" at bounding box center [471, 589] width 132 height 26
click at [573, 234] on textarea at bounding box center [586, 258] width 363 height 97
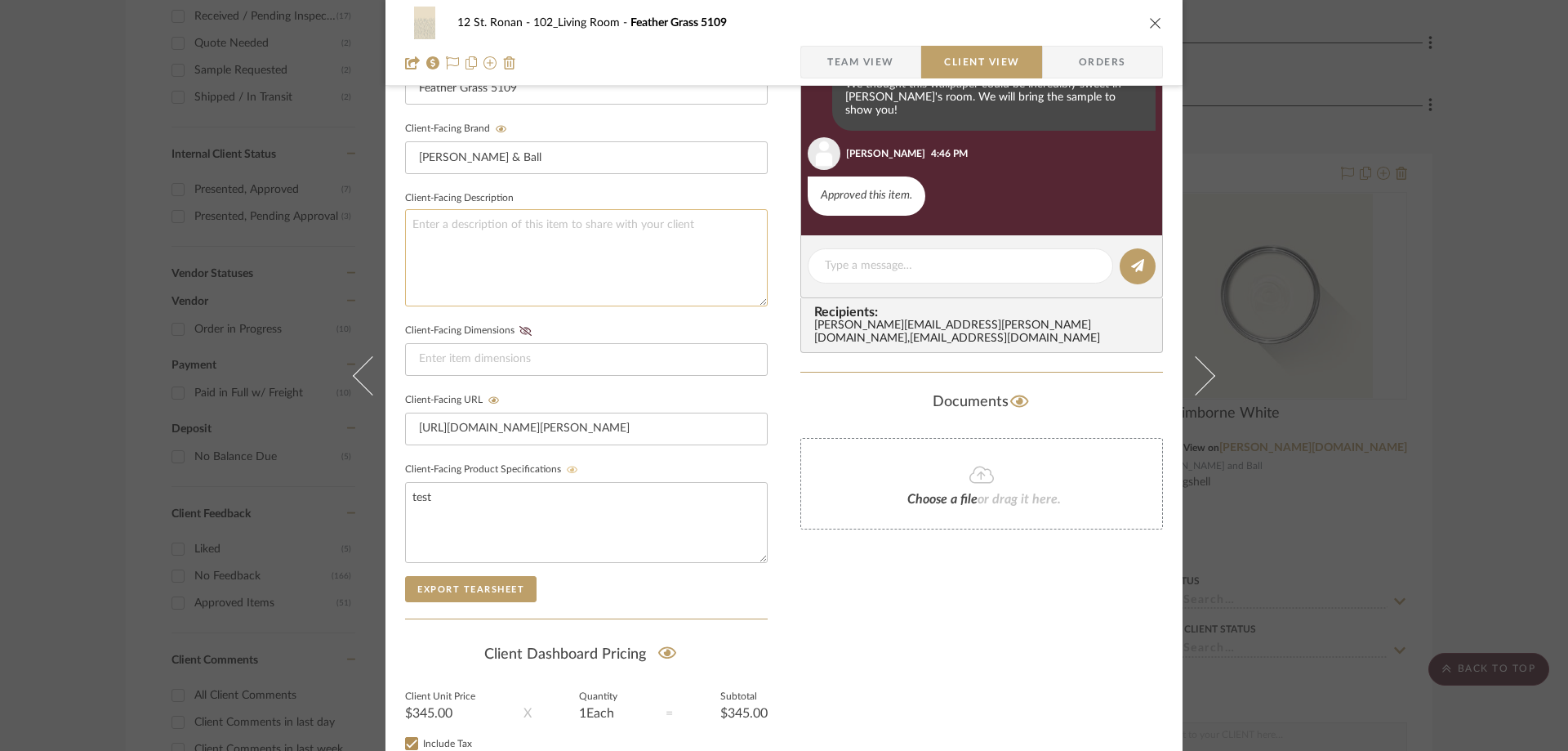
type textarea "v"
type textarea "client"
click at [735, 329] on fieldset "Client-Facing Dimensions" at bounding box center [586, 347] width 363 height 56
click at [476, 580] on button "Export Tearsheet" at bounding box center [471, 589] width 132 height 26
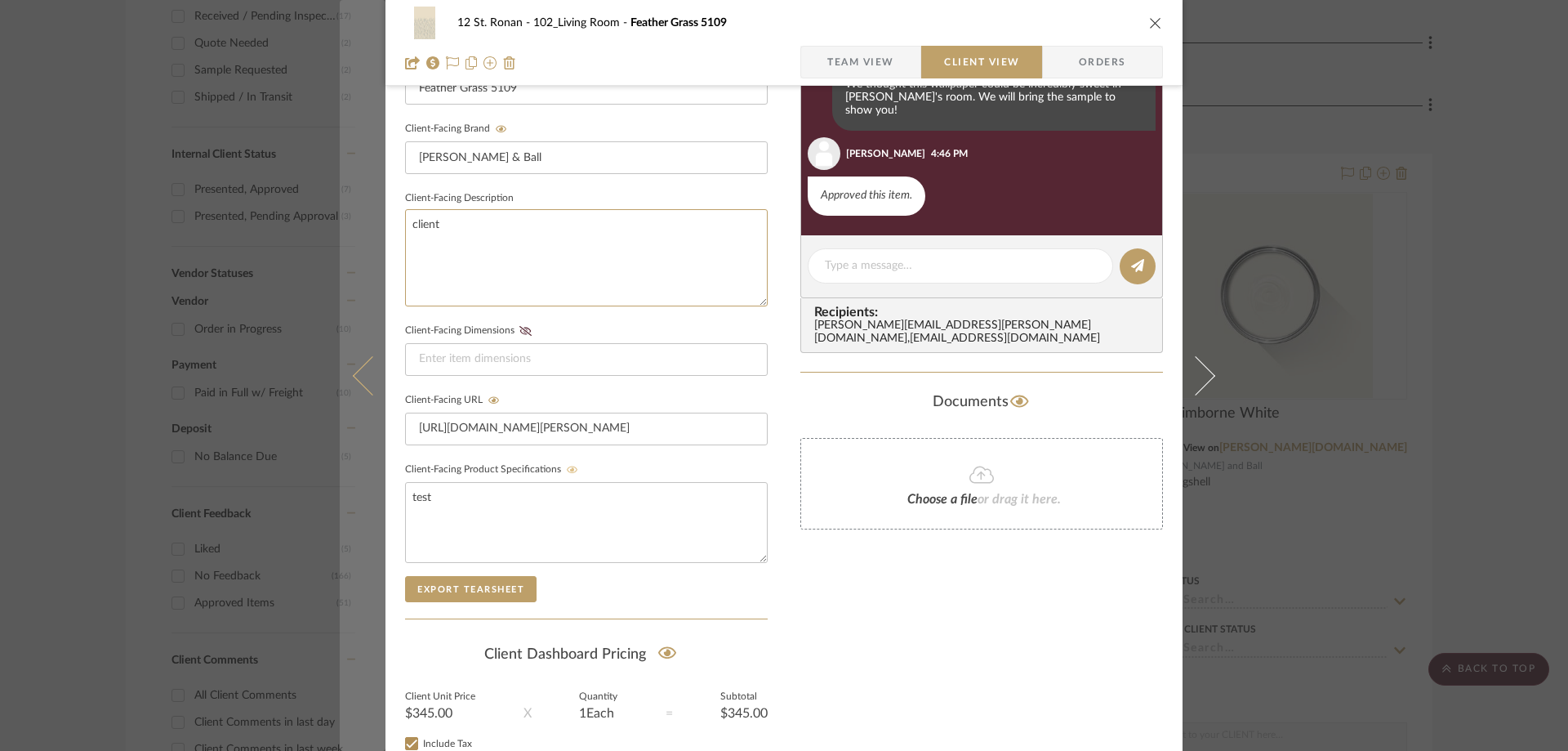
drag, startPoint x: 485, startPoint y: 219, endPoint x: 372, endPoint y: 226, distance: 113.2
click at [372, 226] on mat-dialog-content "12 St. Ronan 102_Living Room Feather Grass 5109 Team View Client View Orders Cl…" at bounding box center [784, 203] width 889 height 1361
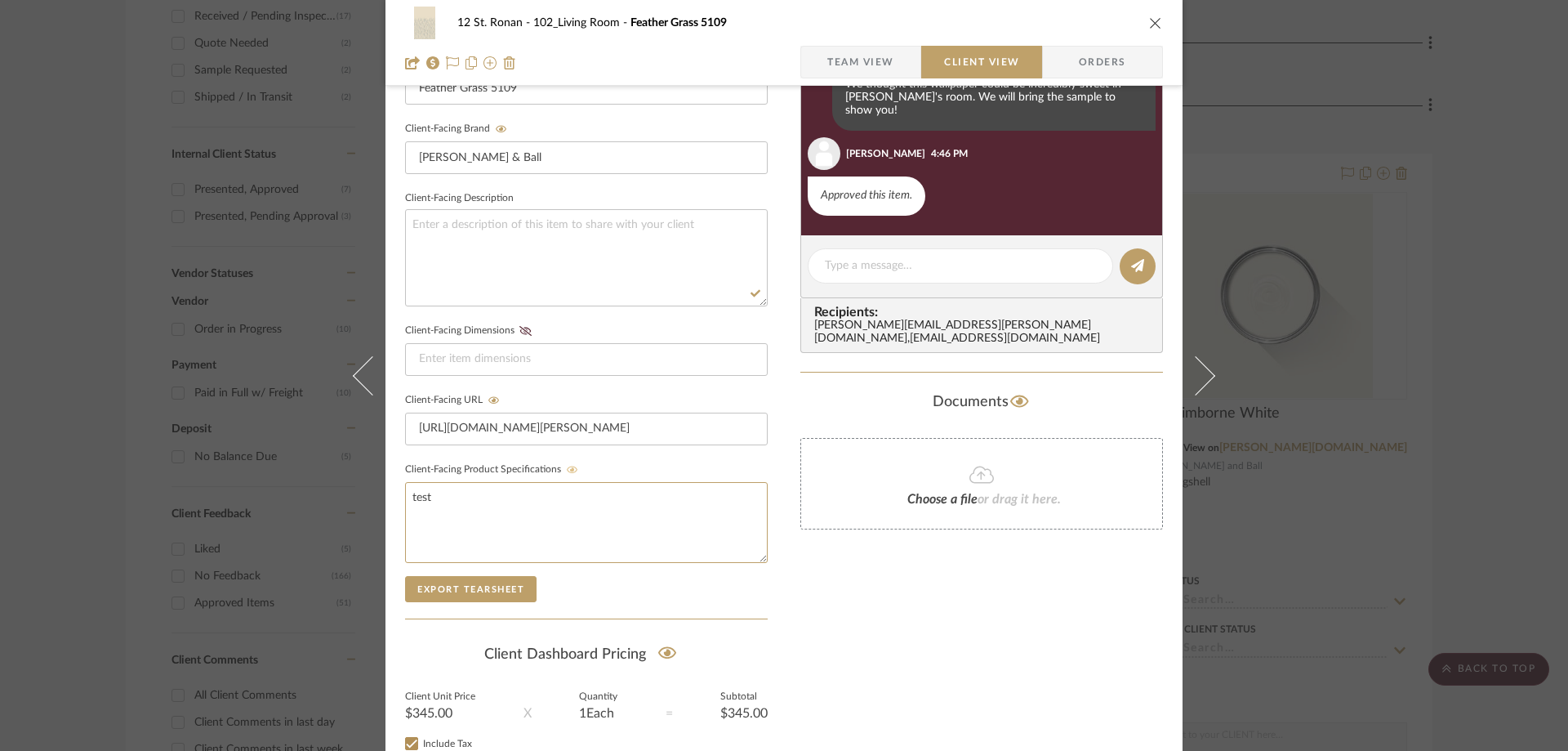
drag, startPoint x: 505, startPoint y: 500, endPoint x: 380, endPoint y: 505, distance: 125.1
click at [386, 505] on div "12 St. Ronan 102_Living Room Feather Grass 5109 Team View Client View Orders Cl…" at bounding box center [784, 203] width 797 height 1361
click at [828, 593] on div "Only content on this tab can share to Dashboard. Click eyeball icon to show or …" at bounding box center [982, 219] width 363 height 1196
click at [860, 64] on span "Team View" at bounding box center [860, 62] width 67 height 32
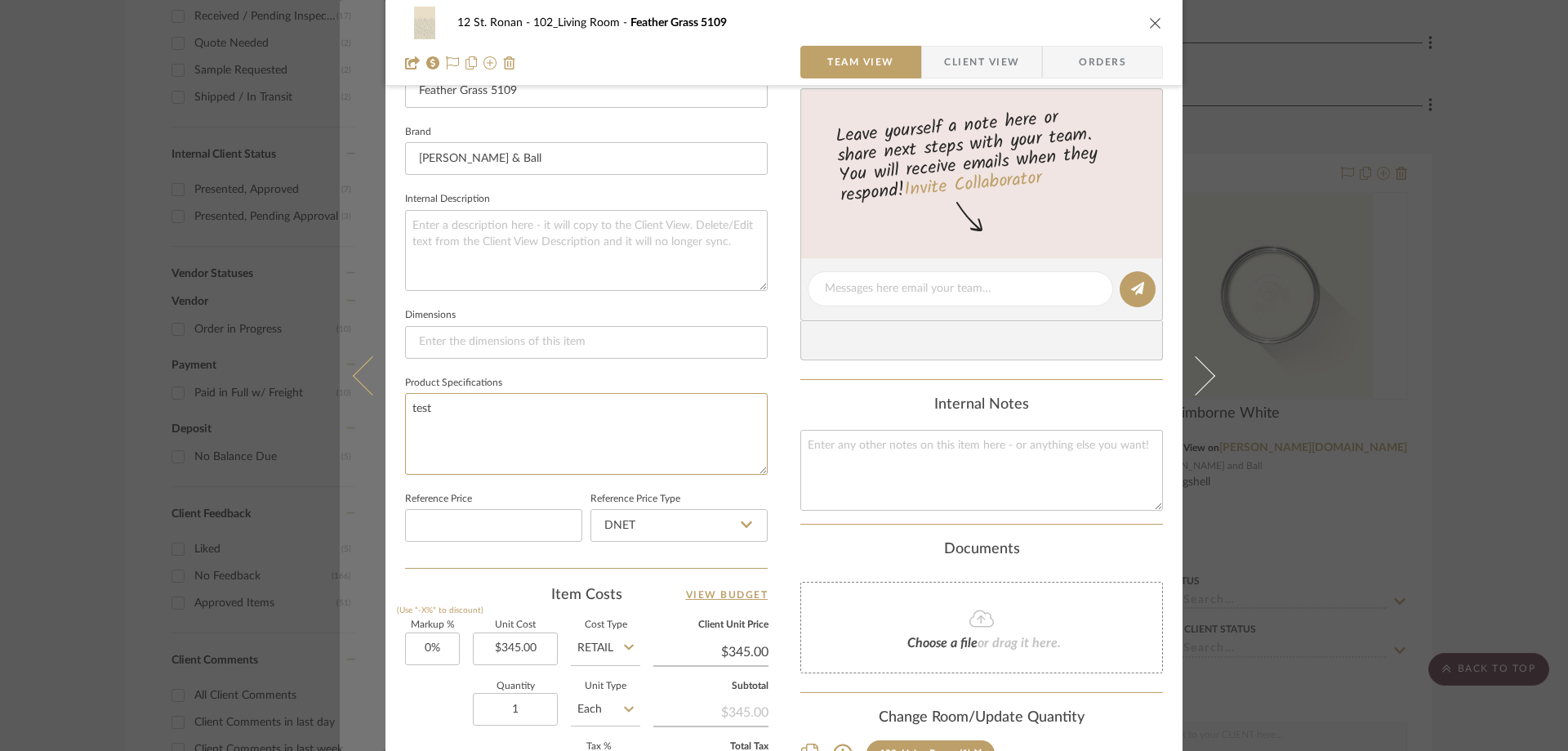
drag, startPoint x: 459, startPoint y: 430, endPoint x: 376, endPoint y: 409, distance: 85.6
click at [376, 409] on mat-dialog-content "12 St. Ronan 102_Living Room Feather Grass 5109 Team View Client View Orders Te…" at bounding box center [784, 277] width 889 height 1510
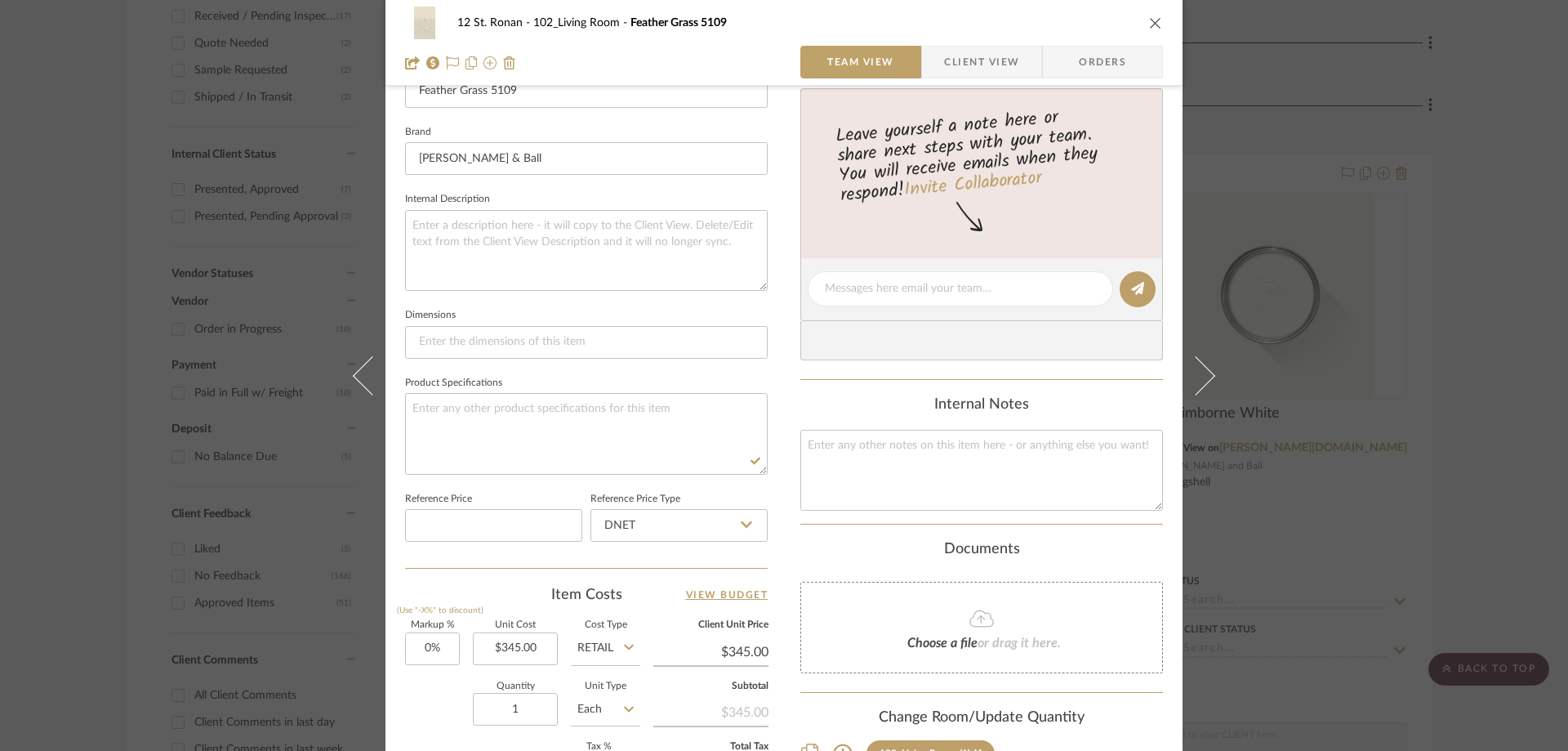
drag, startPoint x: 490, startPoint y: 384, endPoint x: 393, endPoint y: 378, distance: 97.2
click at [393, 378] on div "12 St. Ronan 102_Living Room Feather Grass 5109 Team View Client View Orders Te…" at bounding box center [784, 277] width 797 height 1510
copy label "Product Specifications"
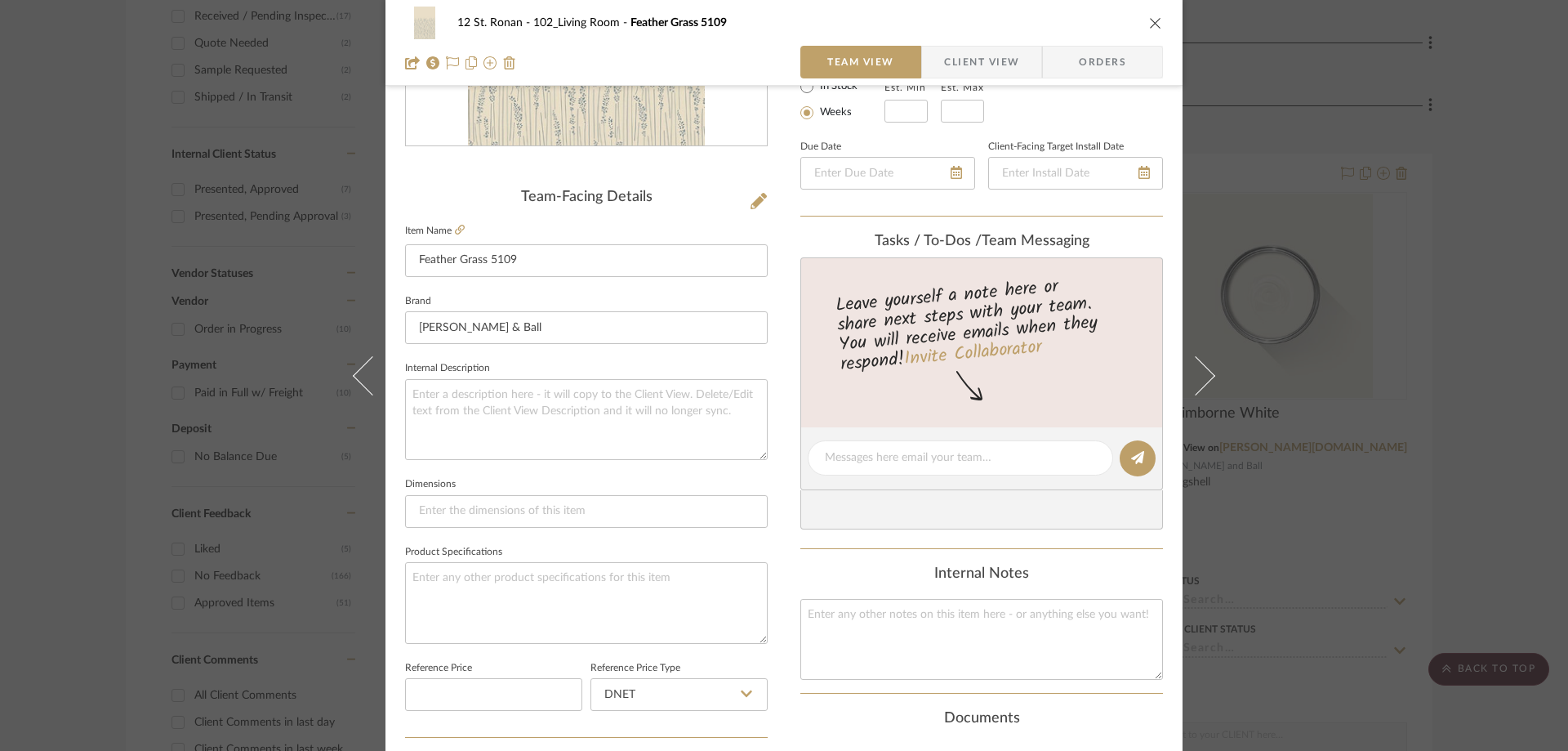
scroll to position [327, 0]
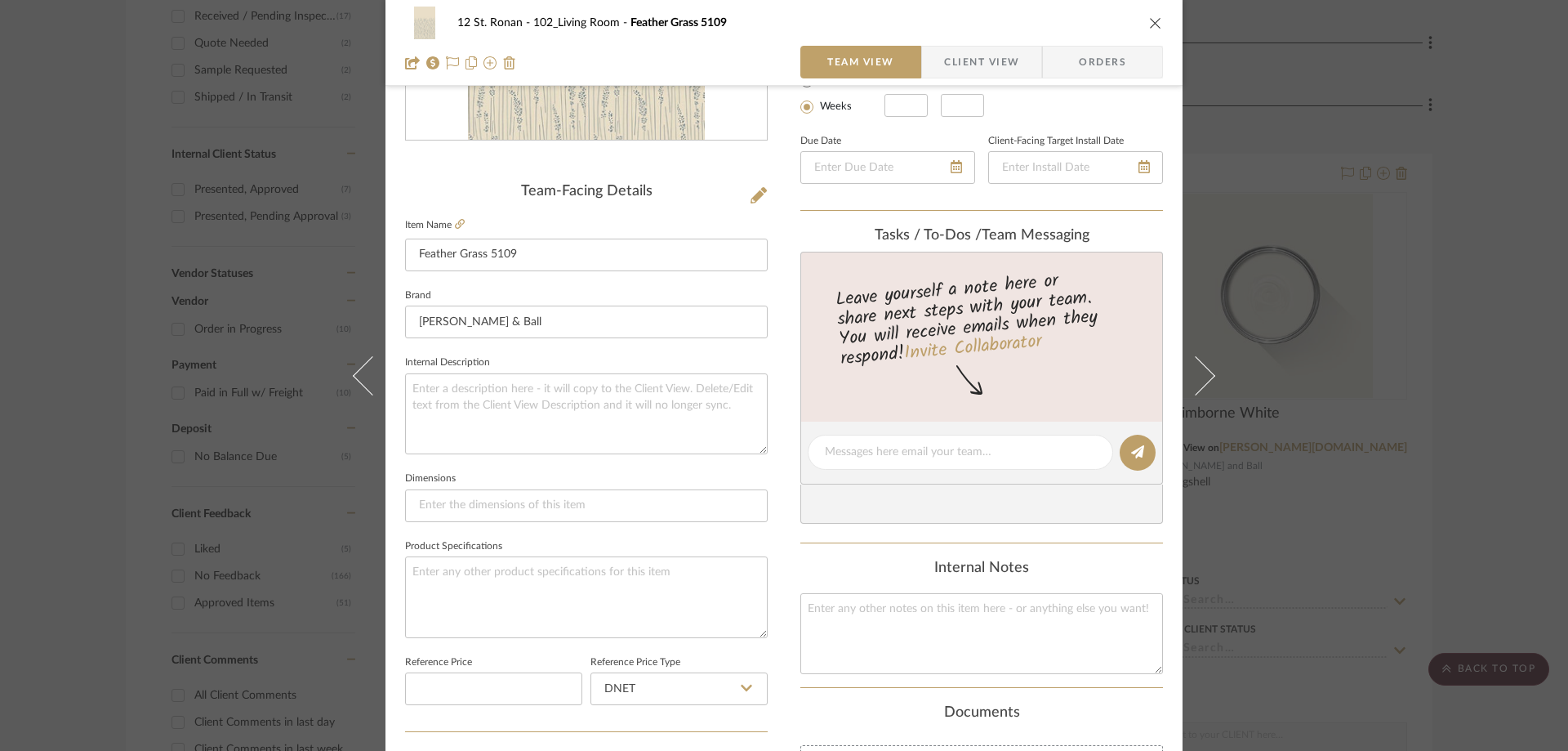
click at [996, 61] on span "Client View" at bounding box center [982, 62] width 75 height 32
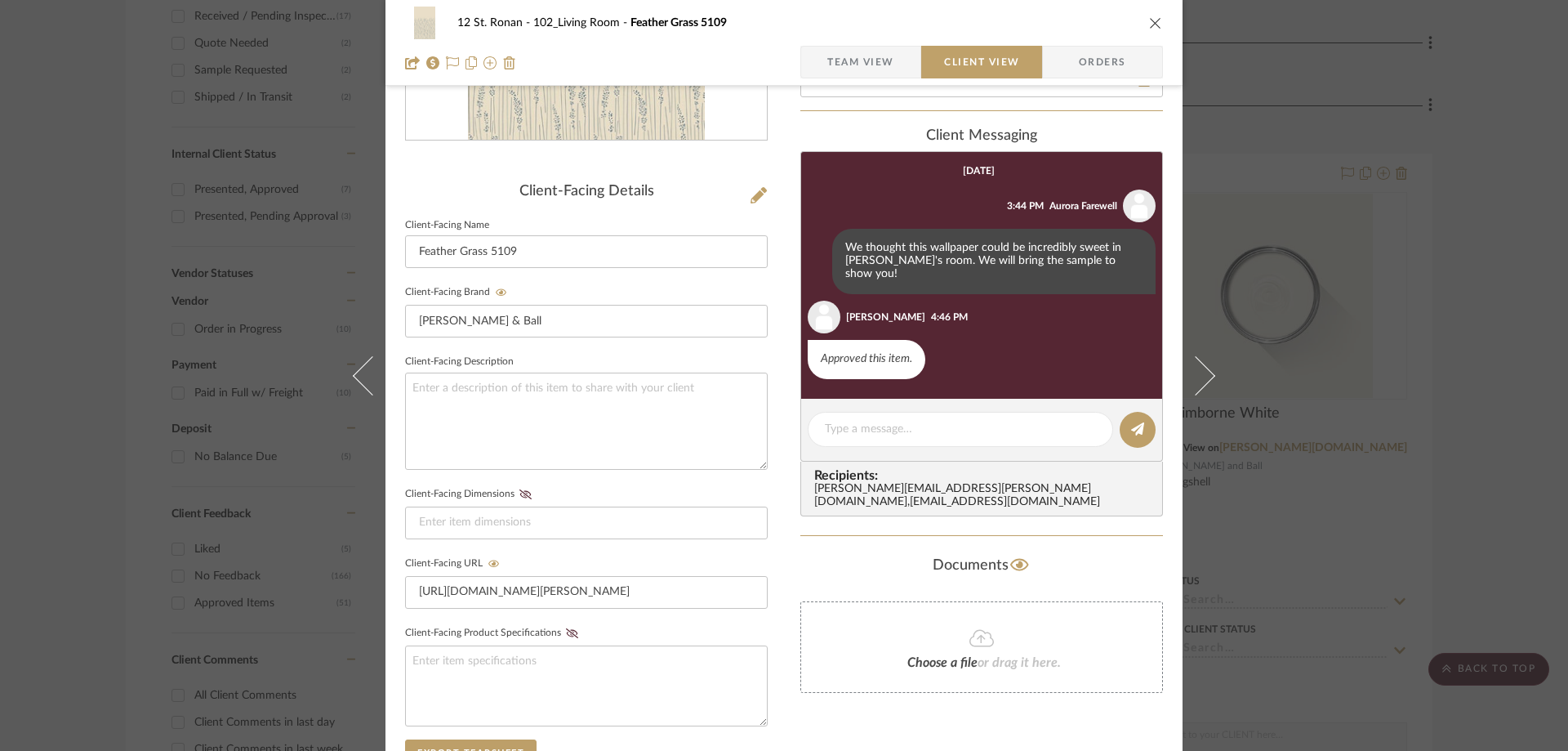
click at [1083, 70] on span "Orders" at bounding box center [1102, 62] width 83 height 32
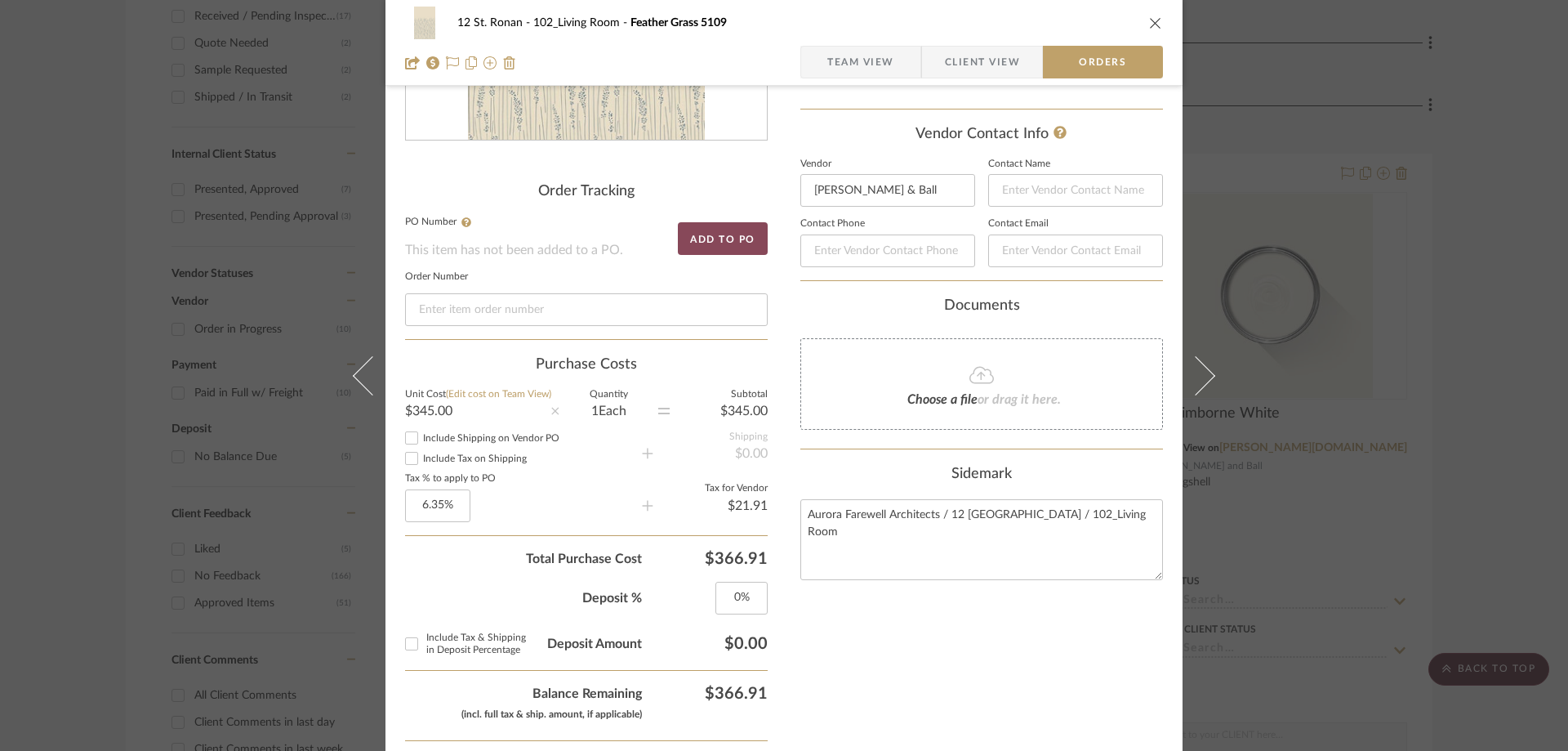
click at [726, 232] on button "Add to PO" at bounding box center [723, 239] width 90 height 32
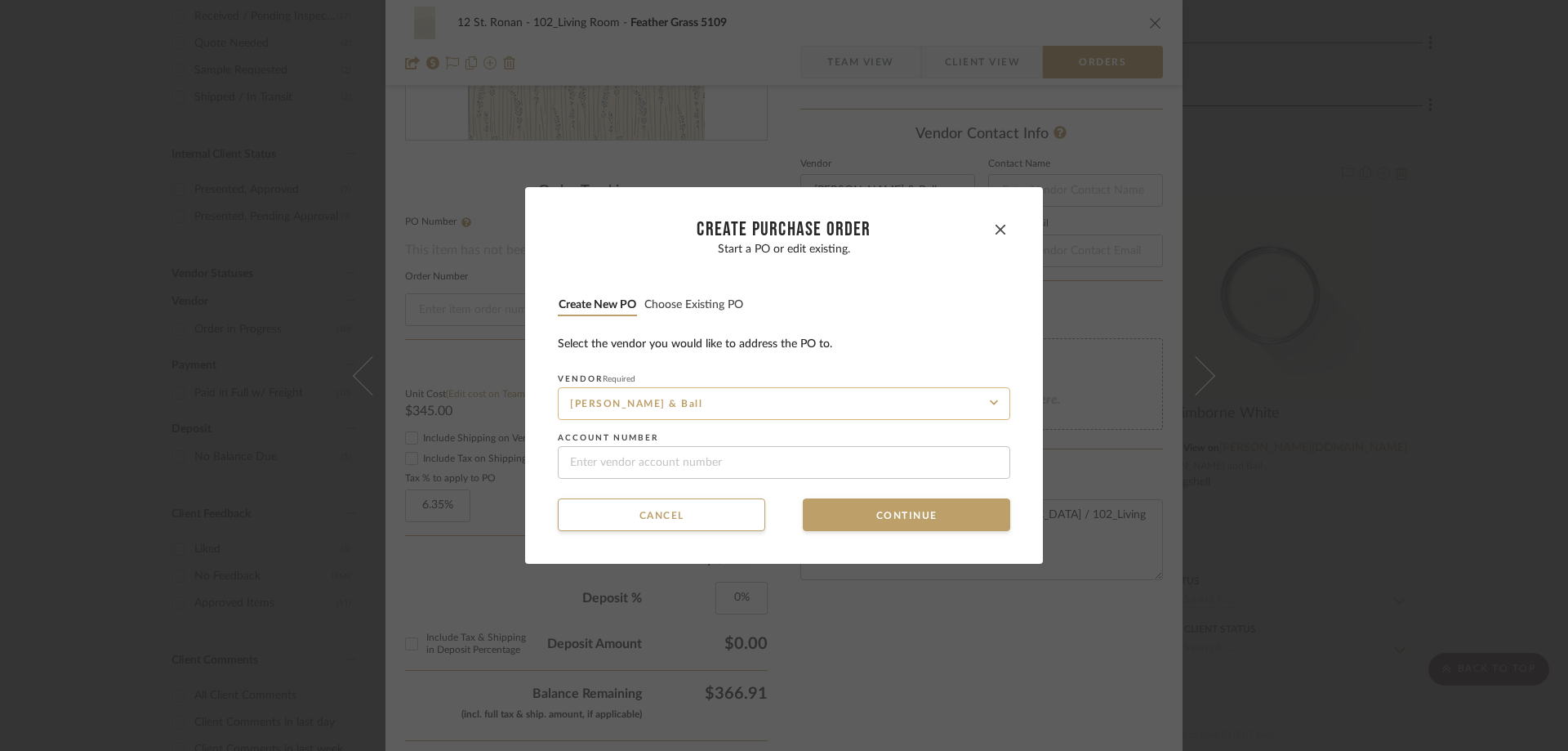
click at [782, 407] on input "[PERSON_NAME] & Ball" at bounding box center [784, 403] width 453 height 32
click at [881, 518] on button "Continue" at bounding box center [906, 515] width 207 height 32
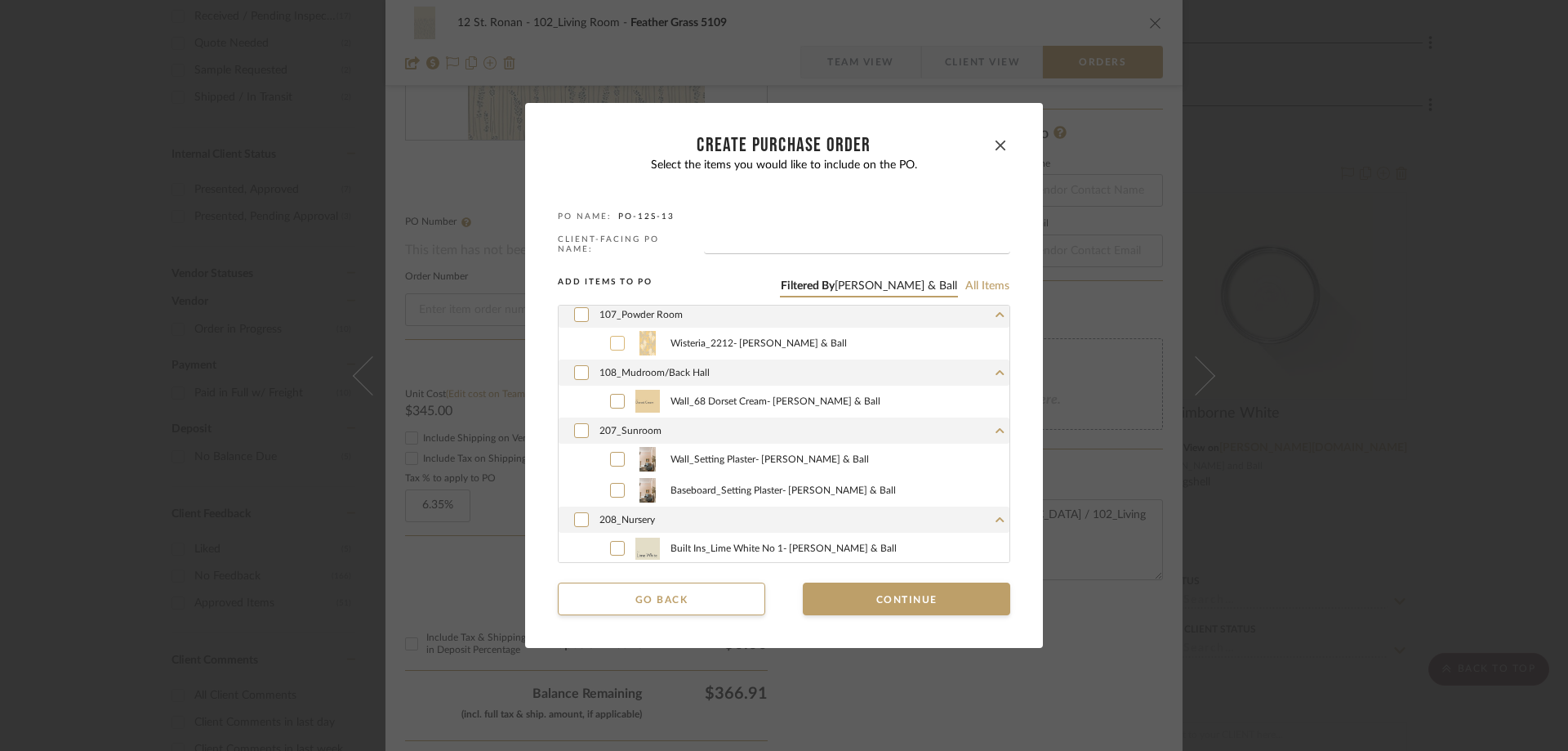
scroll to position [142, 0]
click at [996, 150] on icon "button" at bounding box center [1001, 145] width 10 height 10
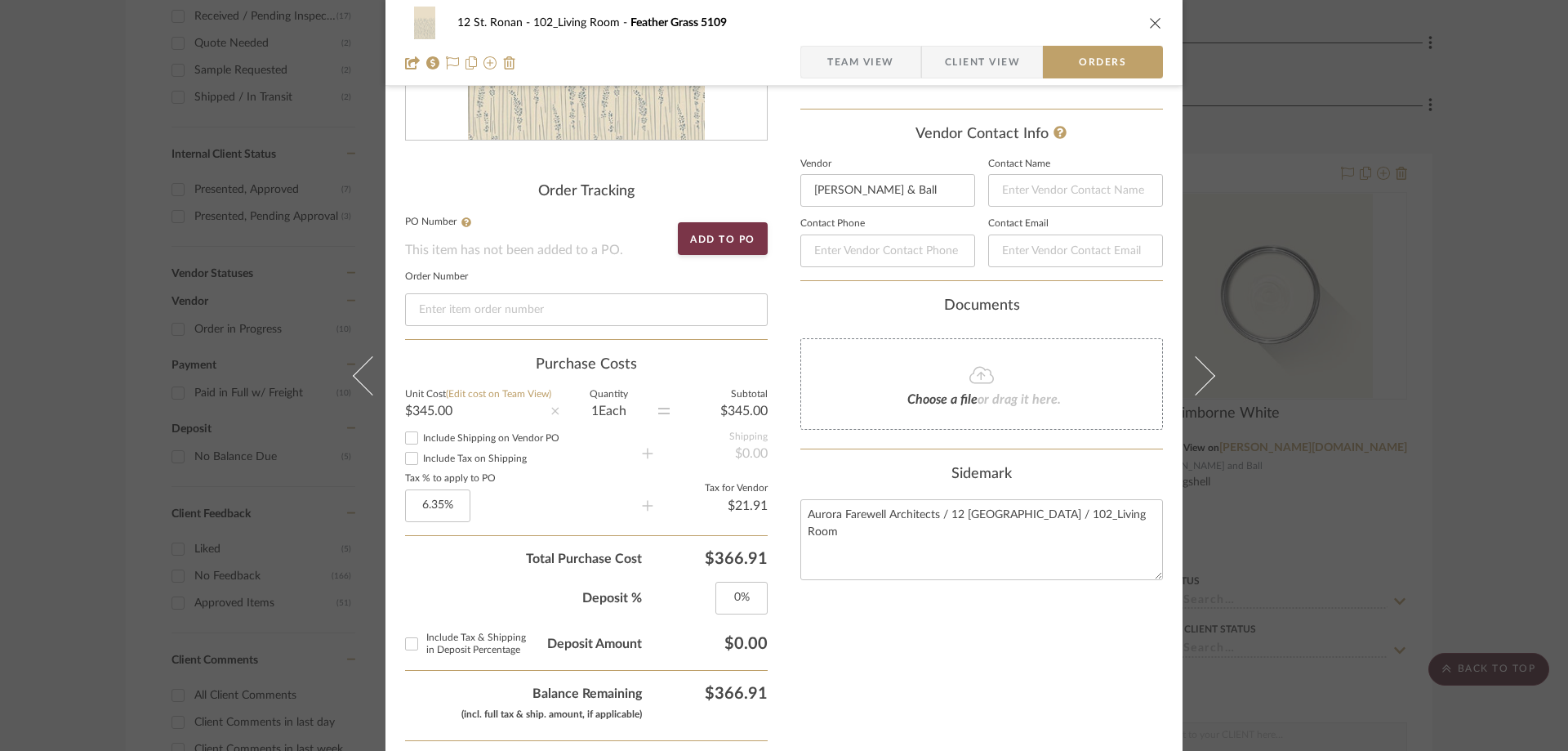
click at [858, 54] on span "Team View" at bounding box center [860, 62] width 67 height 32
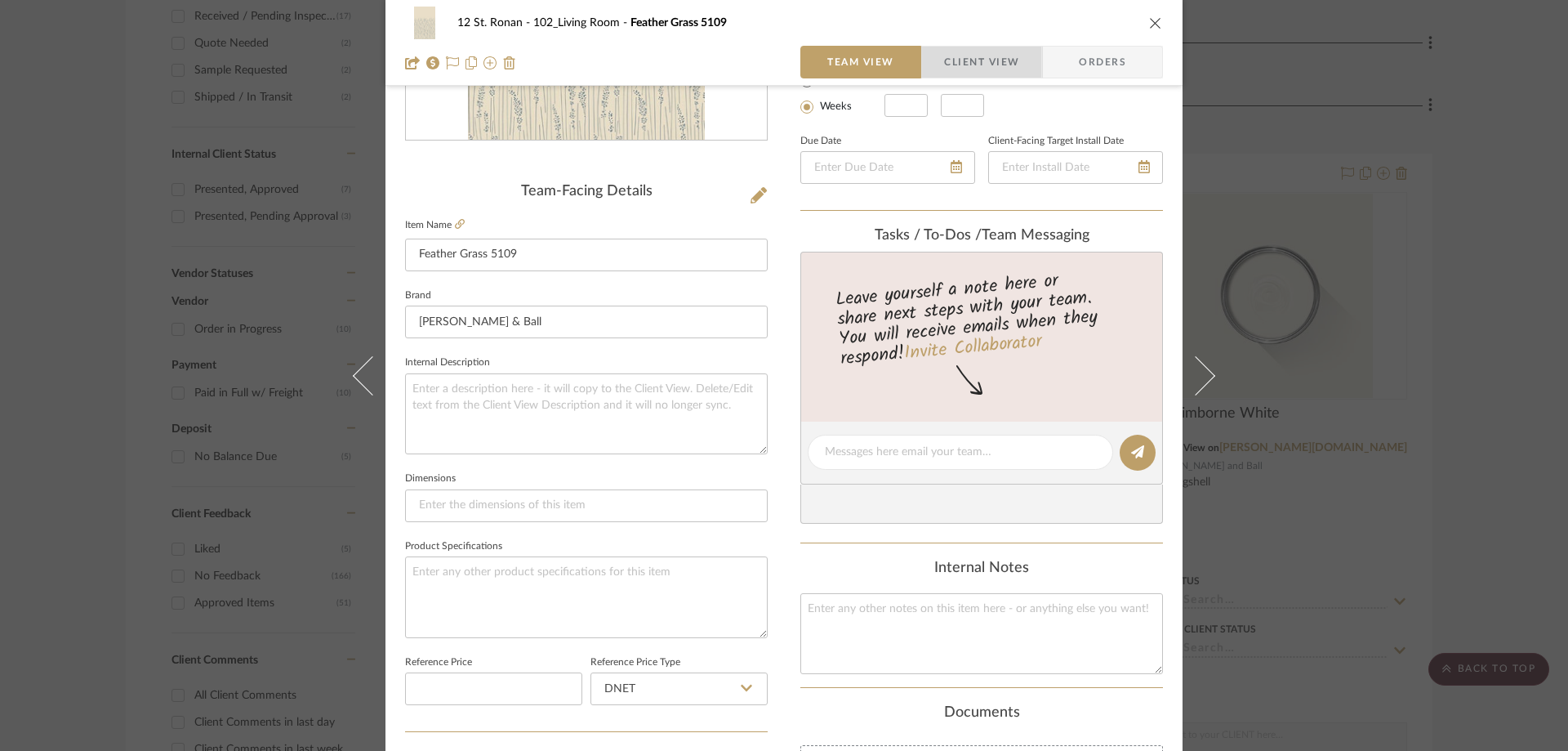
click at [957, 58] on span "Client View" at bounding box center [982, 62] width 75 height 32
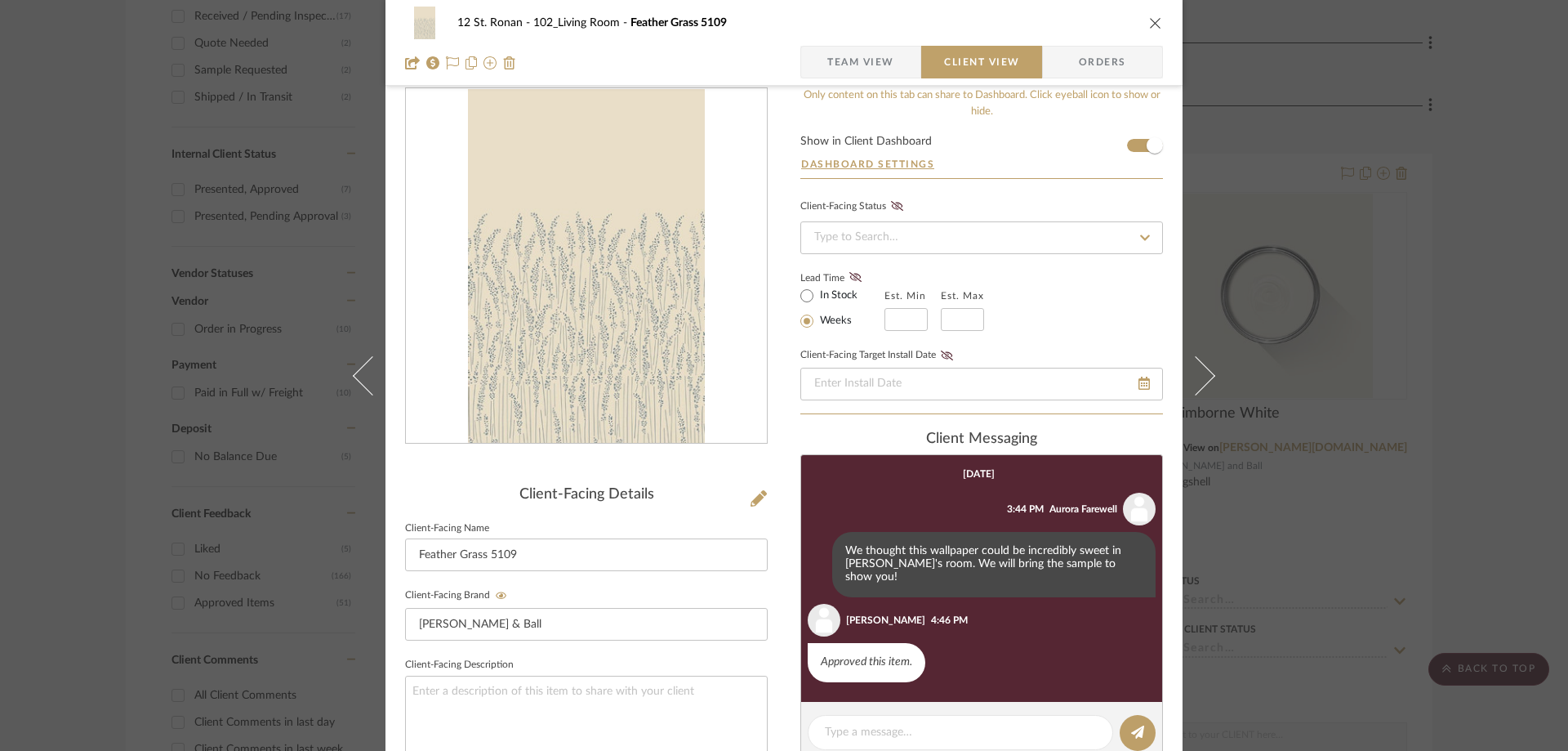
scroll to position [0, 0]
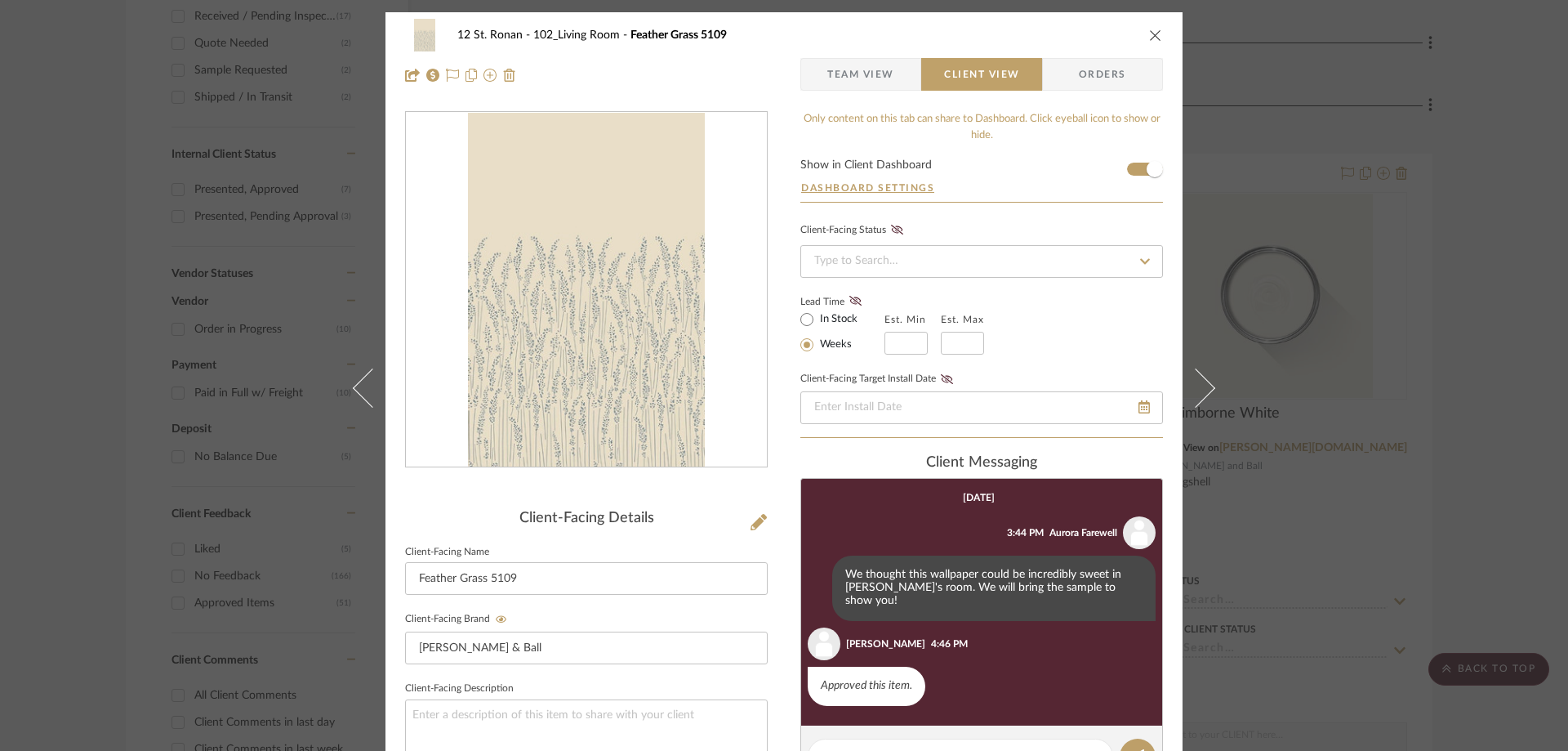
click at [1149, 33] on icon "close" at bounding box center [1155, 35] width 13 height 13
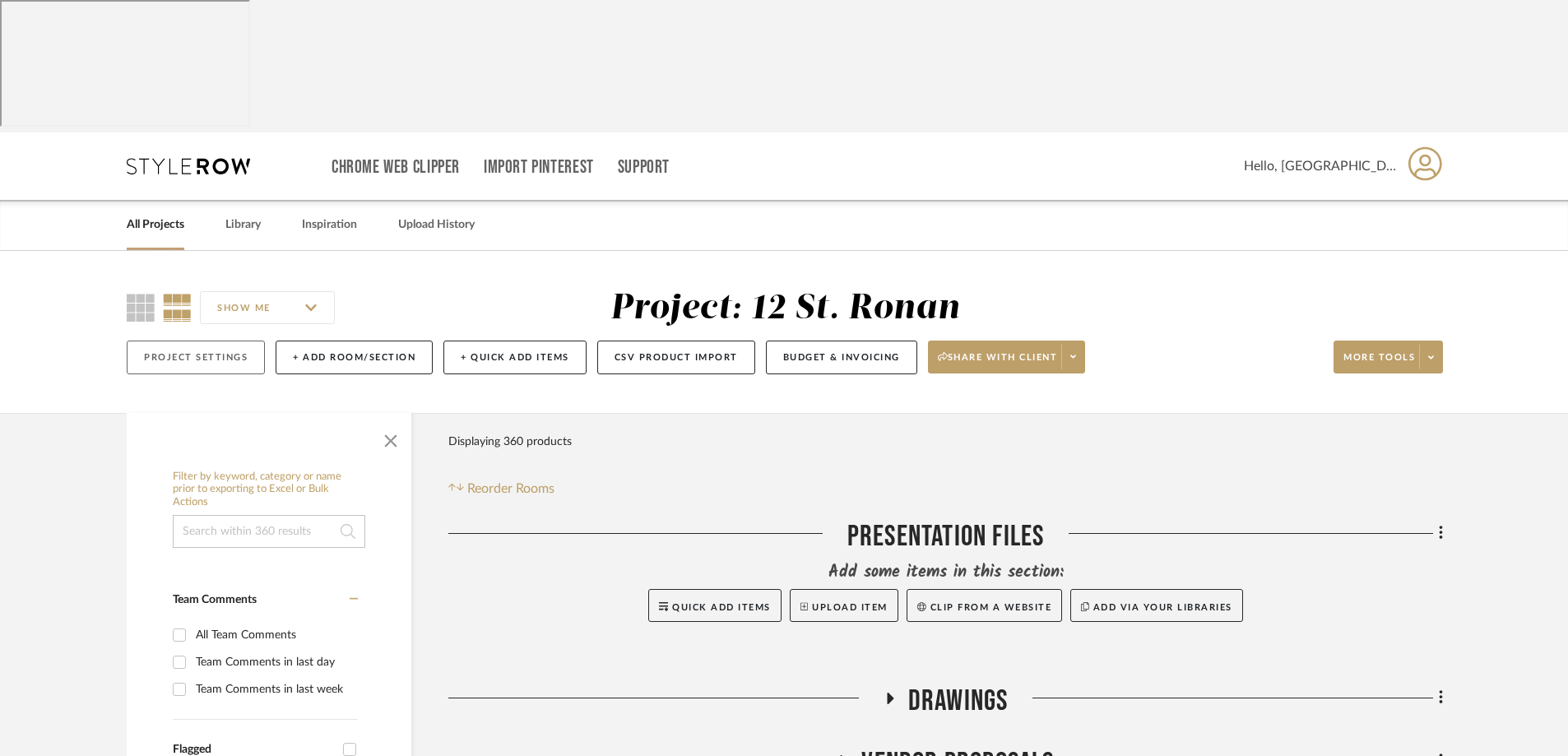
click at [223, 340] on button "Project Settings" at bounding box center [196, 357] width 139 height 34
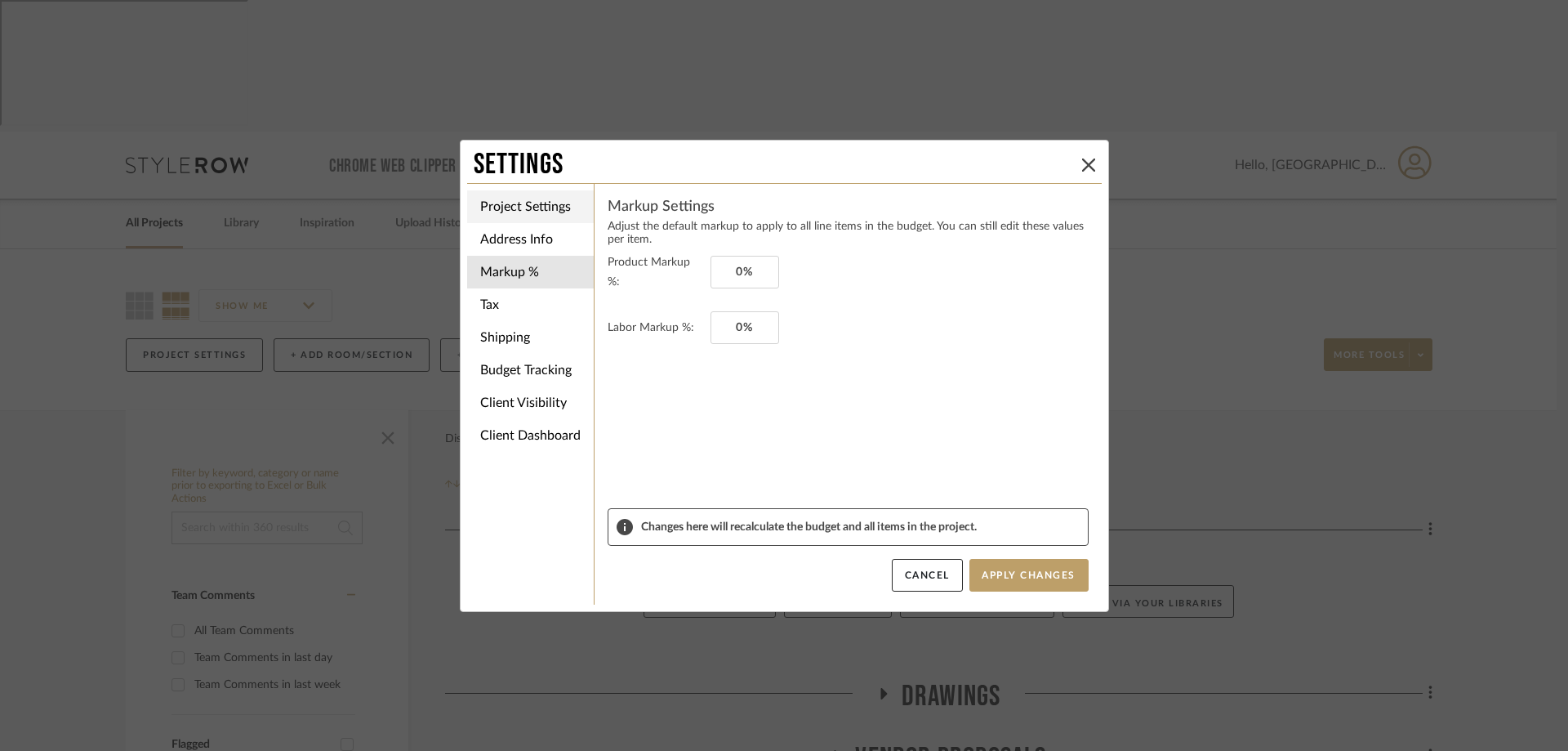
click at [517, 209] on li "Project Settings" at bounding box center [530, 206] width 127 height 32
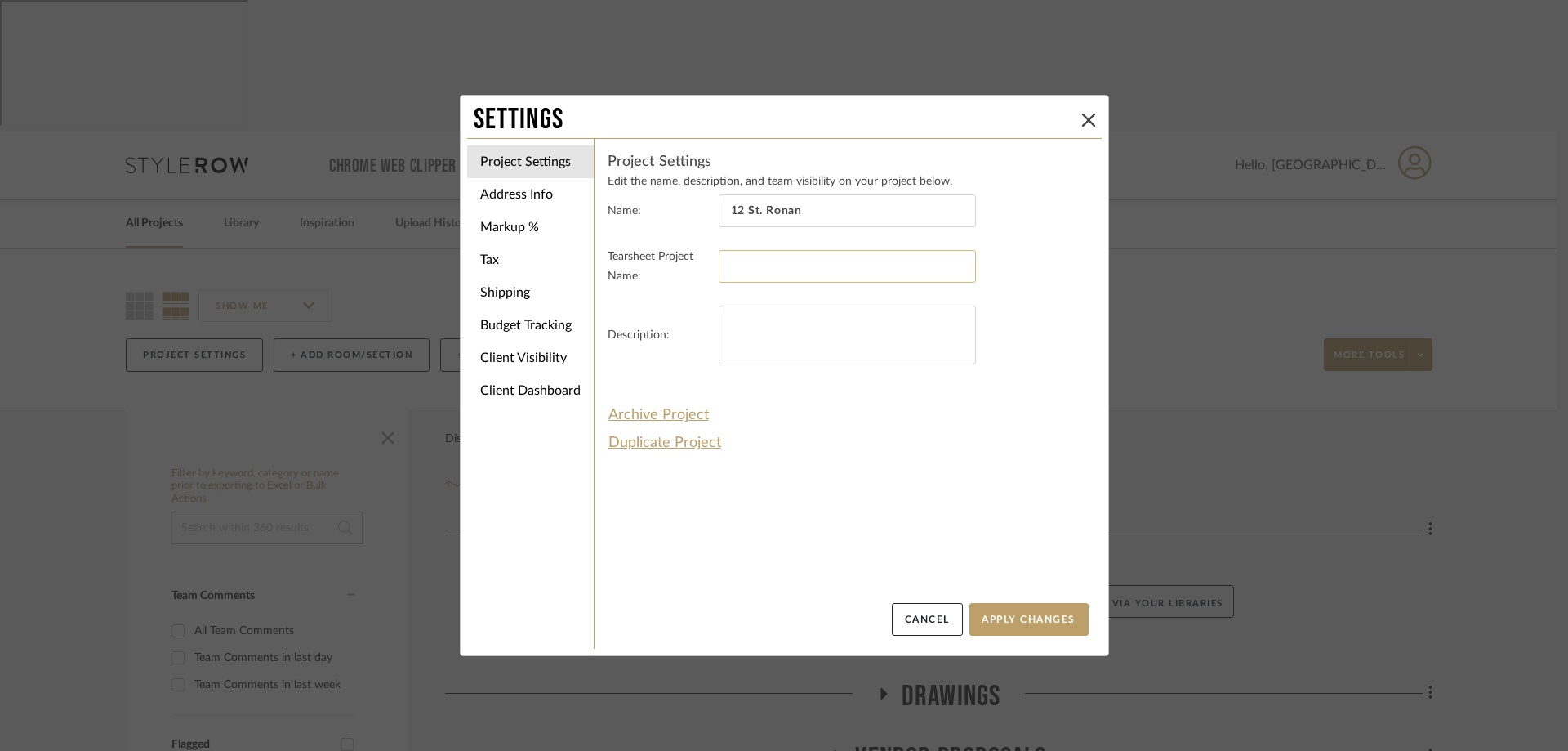
click at [829, 267] on input at bounding box center [847, 267] width 257 height 32
type input "12 St Ronan"
click at [1020, 621] on button "Apply Changes" at bounding box center [1028, 619] width 119 height 32
click at [525, 193] on li "Address Info" at bounding box center [530, 194] width 127 height 32
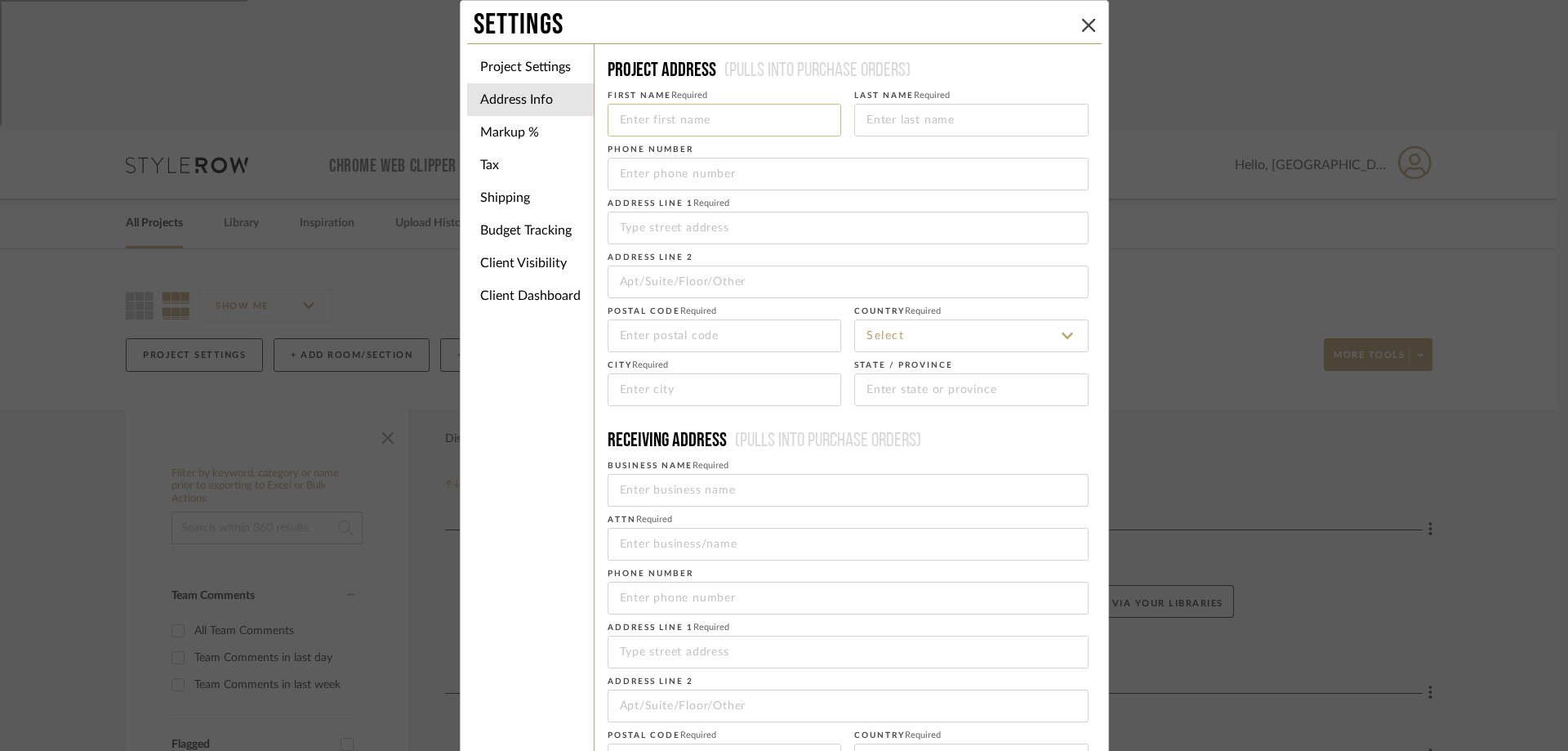
click at [686, 125] on input at bounding box center [724, 120] width 234 height 32
click at [1044, 460] on fieldset "Business Name Required" at bounding box center [848, 481] width 481 height 53
click at [1082, 25] on icon at bounding box center [1089, 26] width 13 height 13
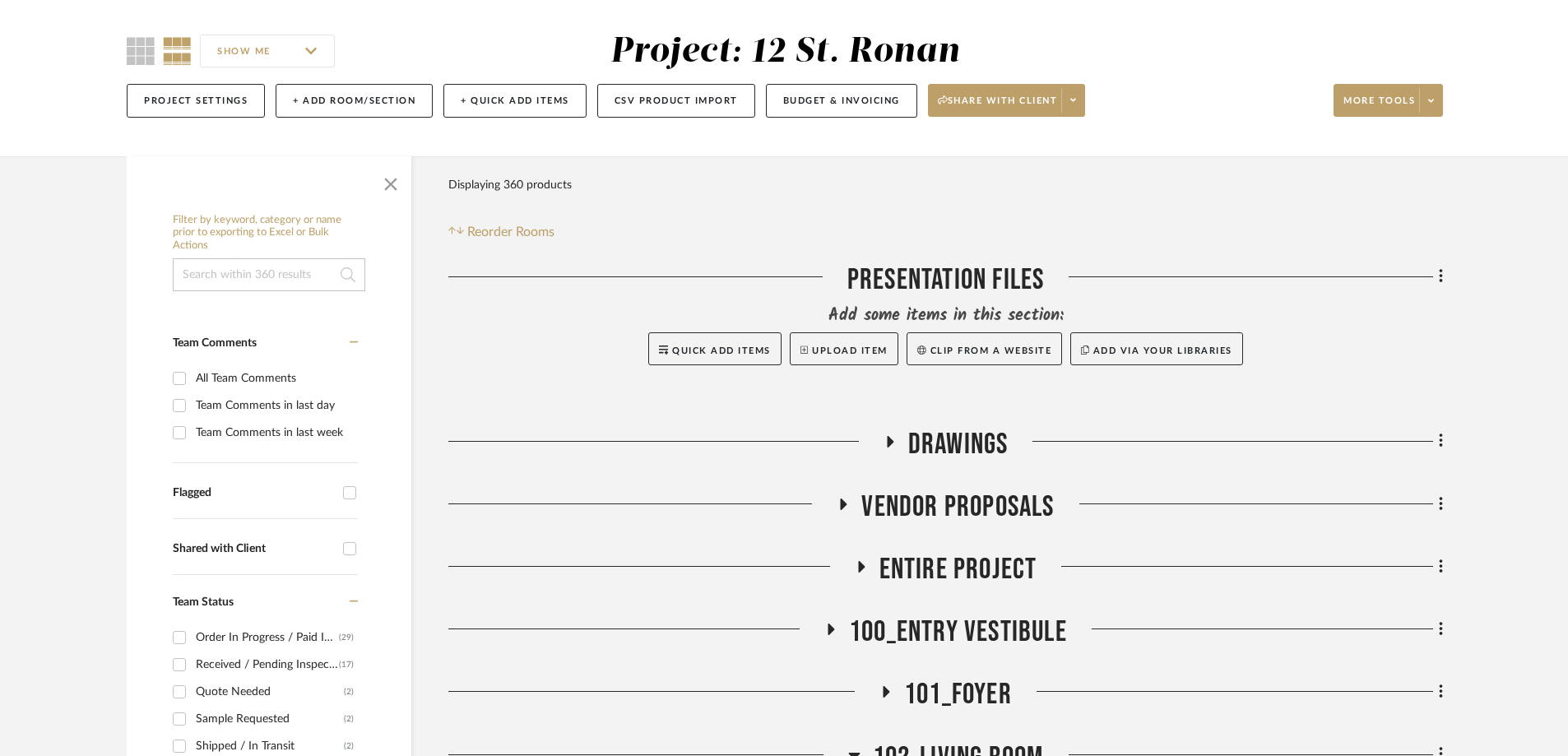
scroll to position [412, 0]
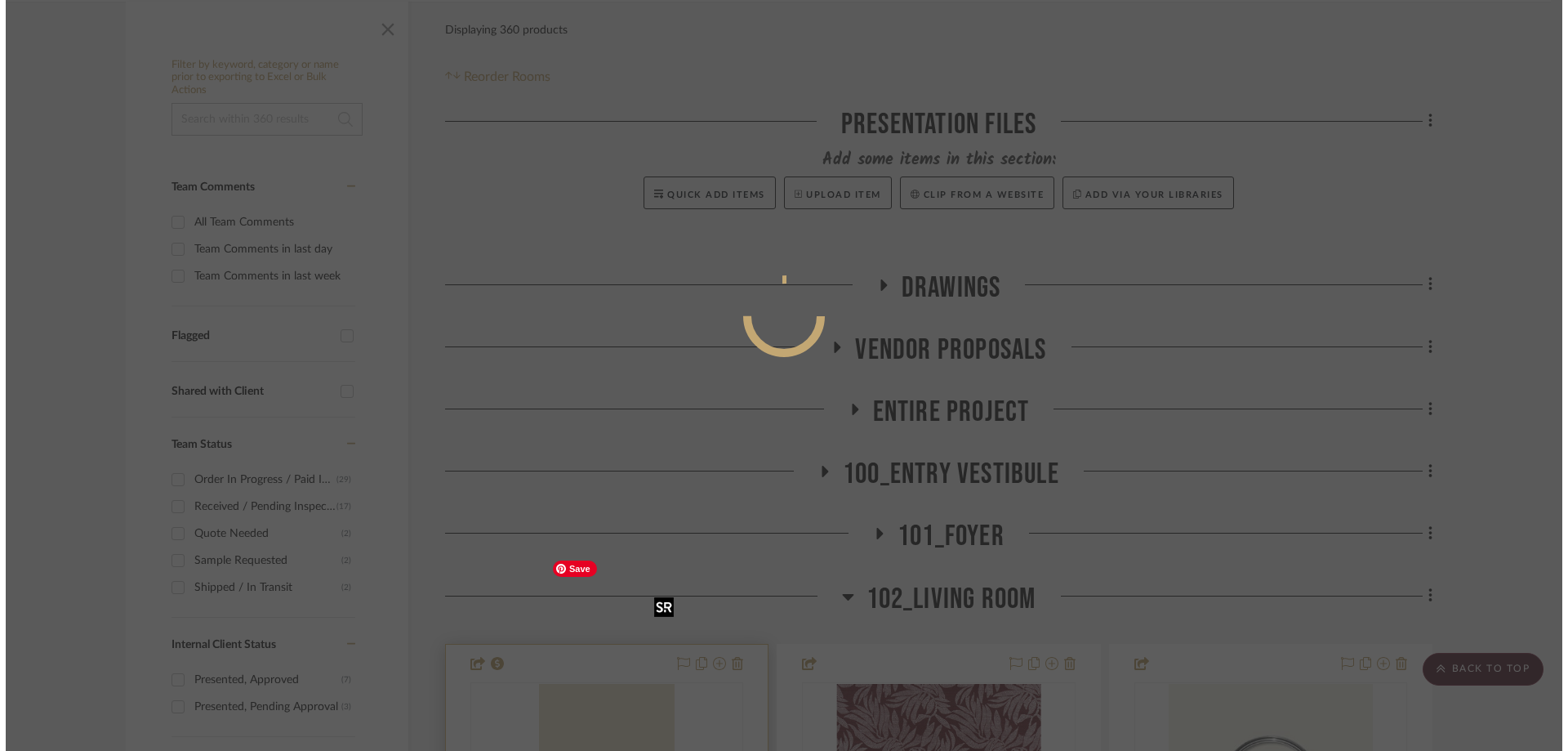
scroll to position [0, 0]
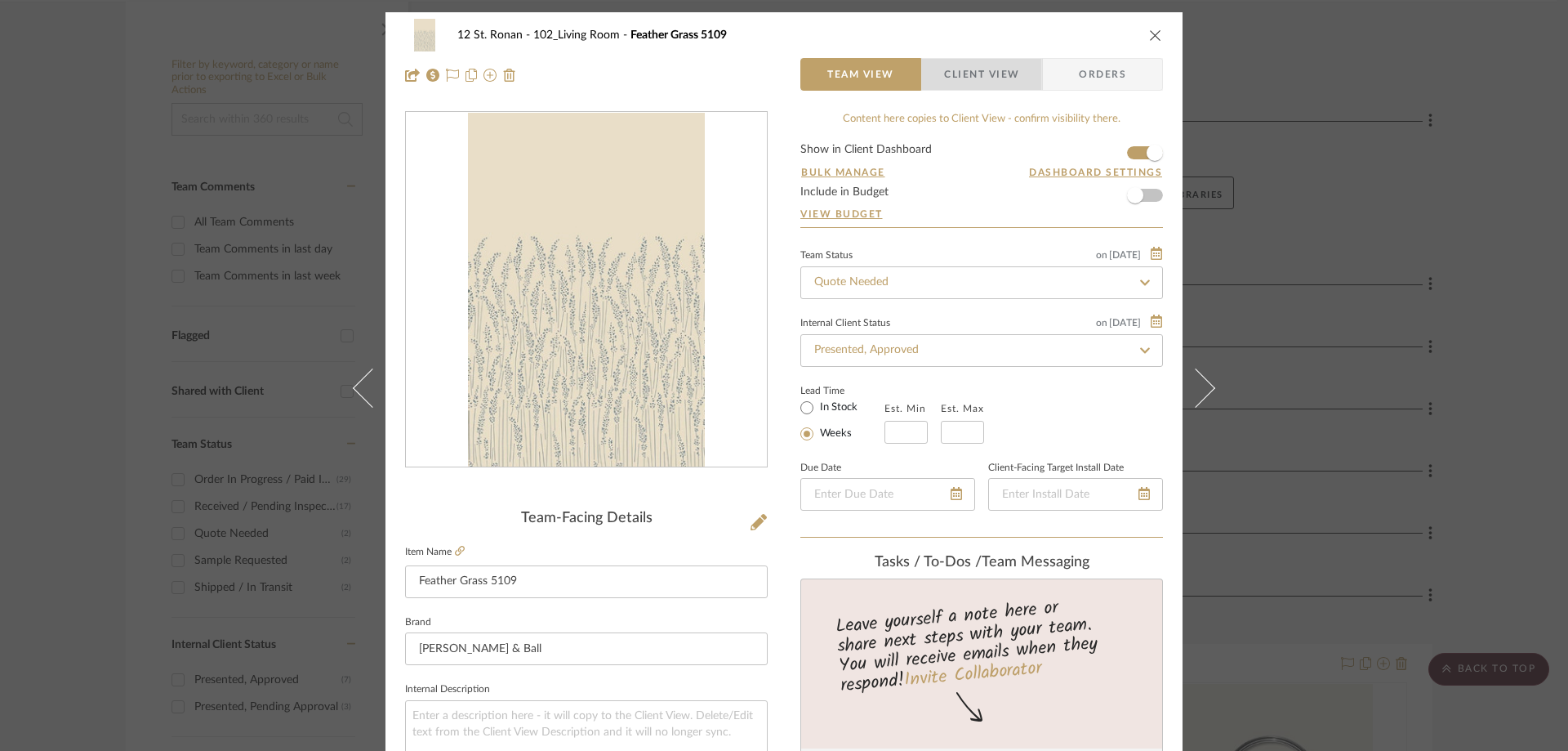
click at [982, 69] on span "Client View" at bounding box center [982, 75] width 75 height 32
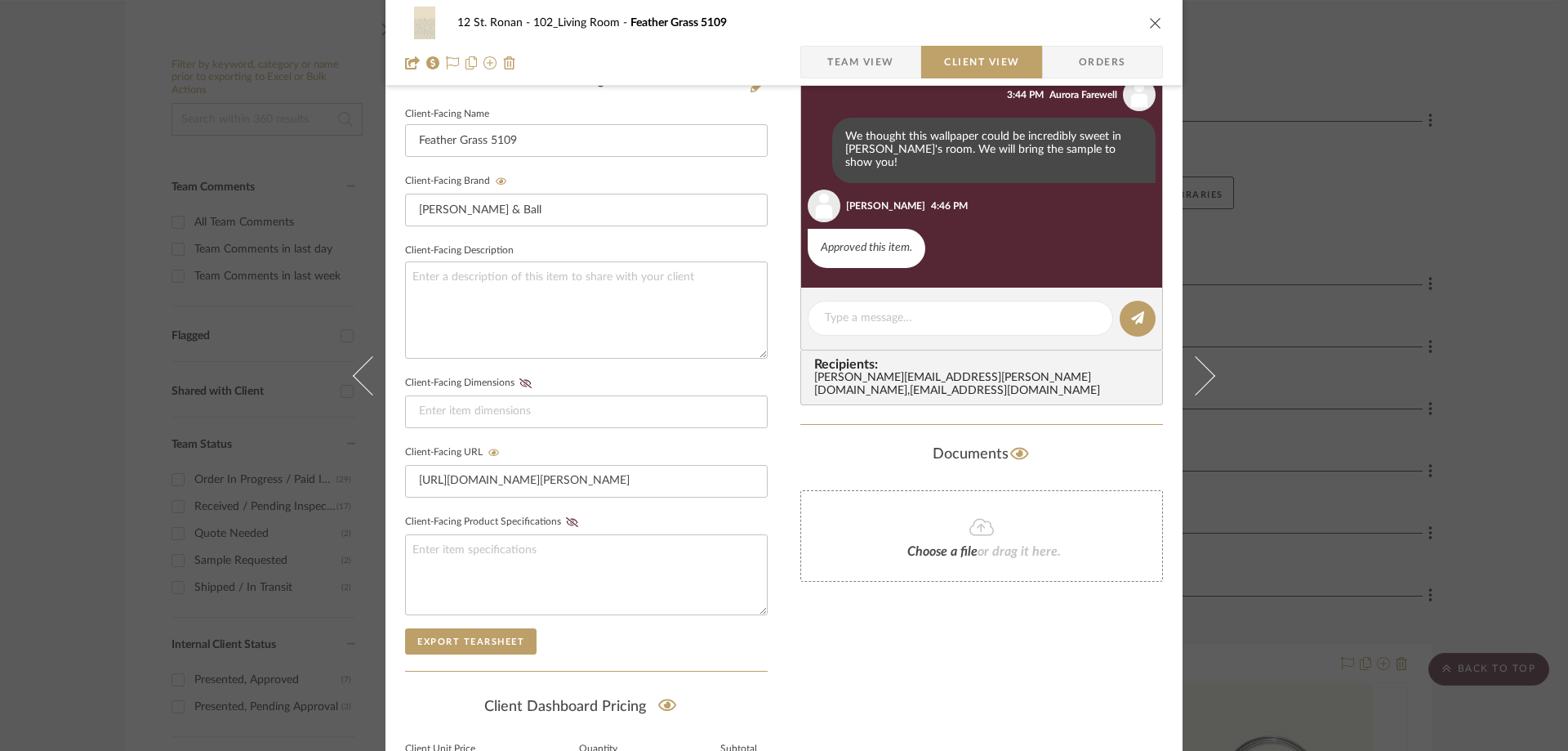
scroll to position [490, 0]
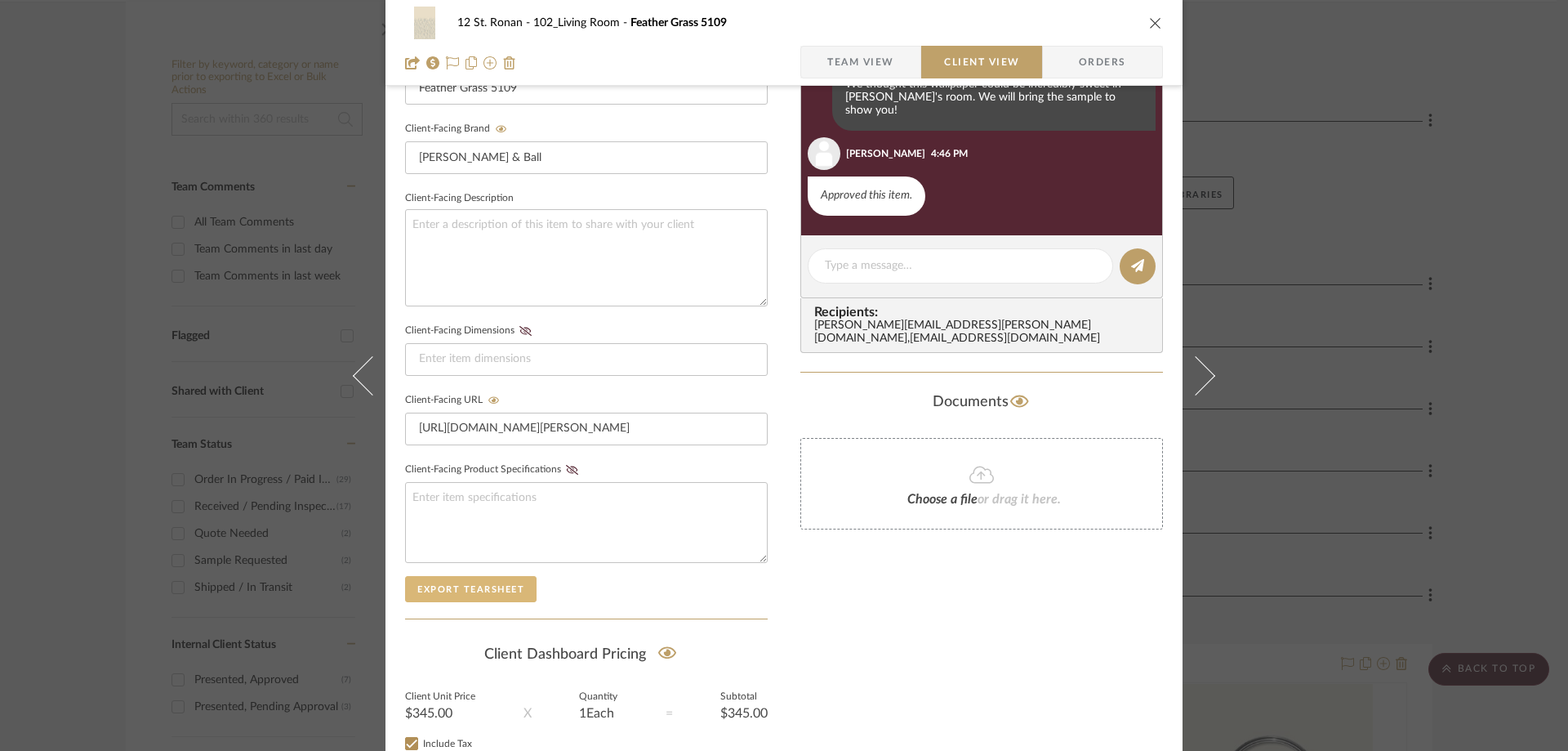
click at [495, 598] on button "Export Tearsheet" at bounding box center [471, 589] width 132 height 26
click at [1155, 26] on icon "close" at bounding box center [1155, 23] width 13 height 13
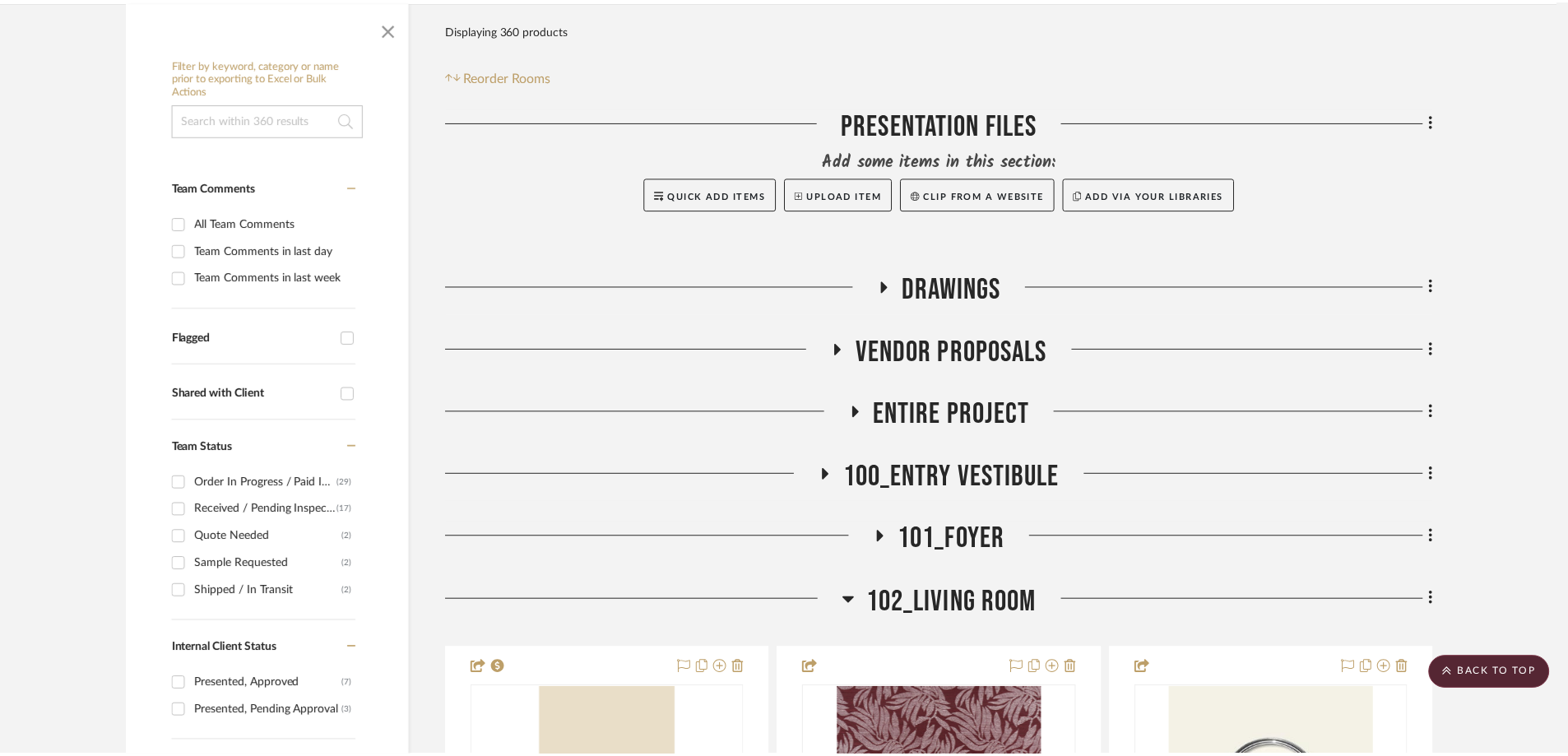
scroll to position [412, 0]
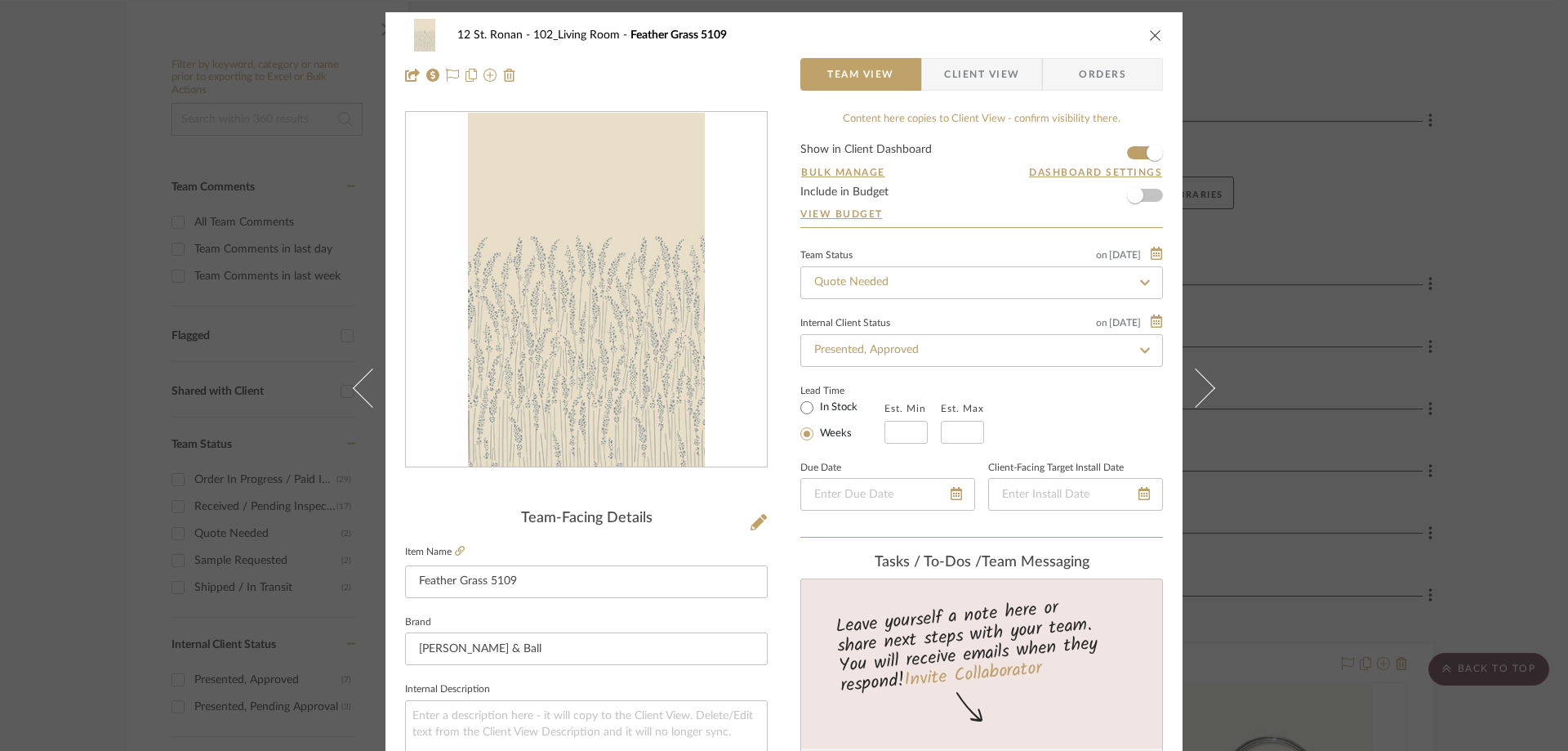
click at [985, 81] on span "Client View" at bounding box center [982, 75] width 75 height 32
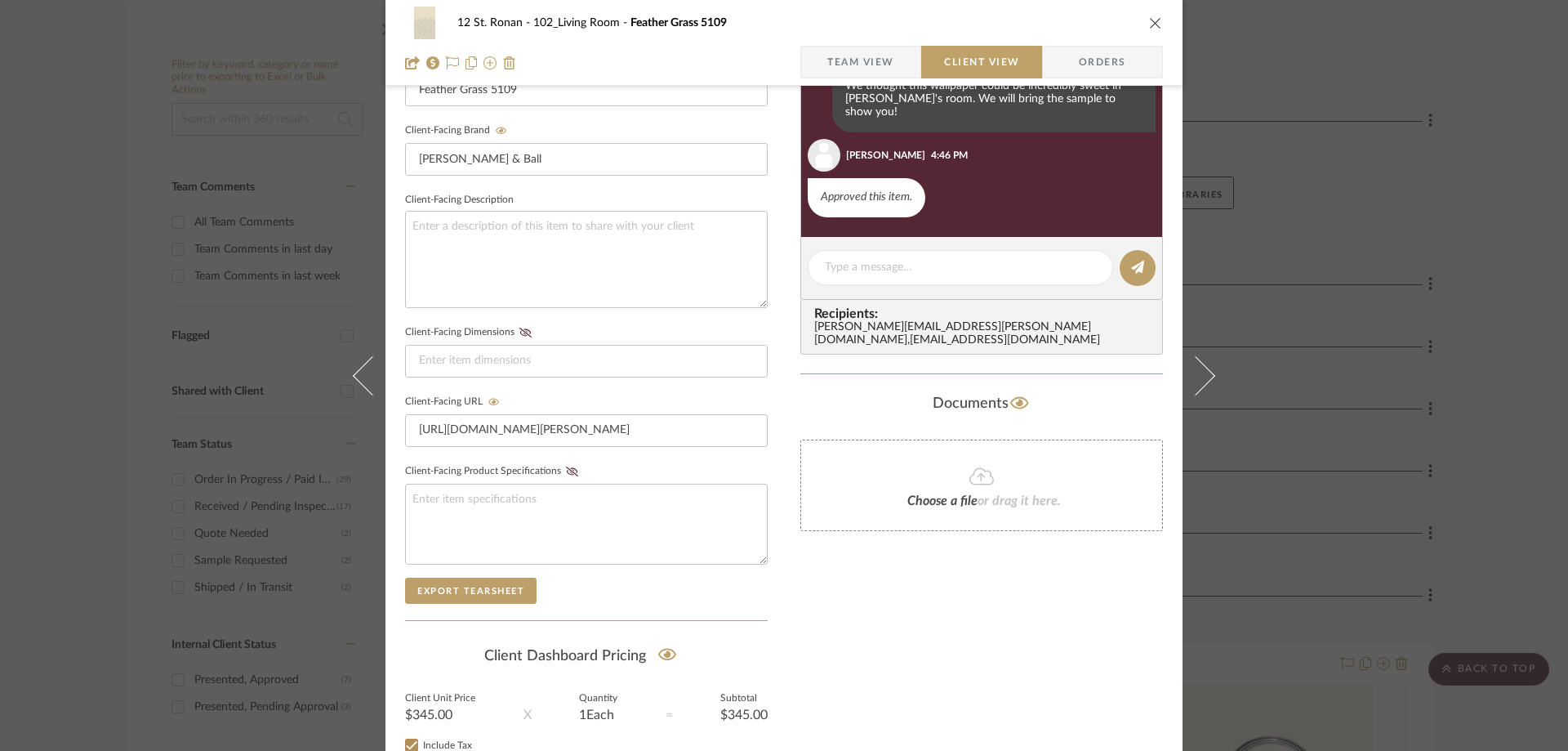
scroll to position [490, 0]
click at [1155, 23] on icon "close" at bounding box center [1155, 23] width 13 height 13
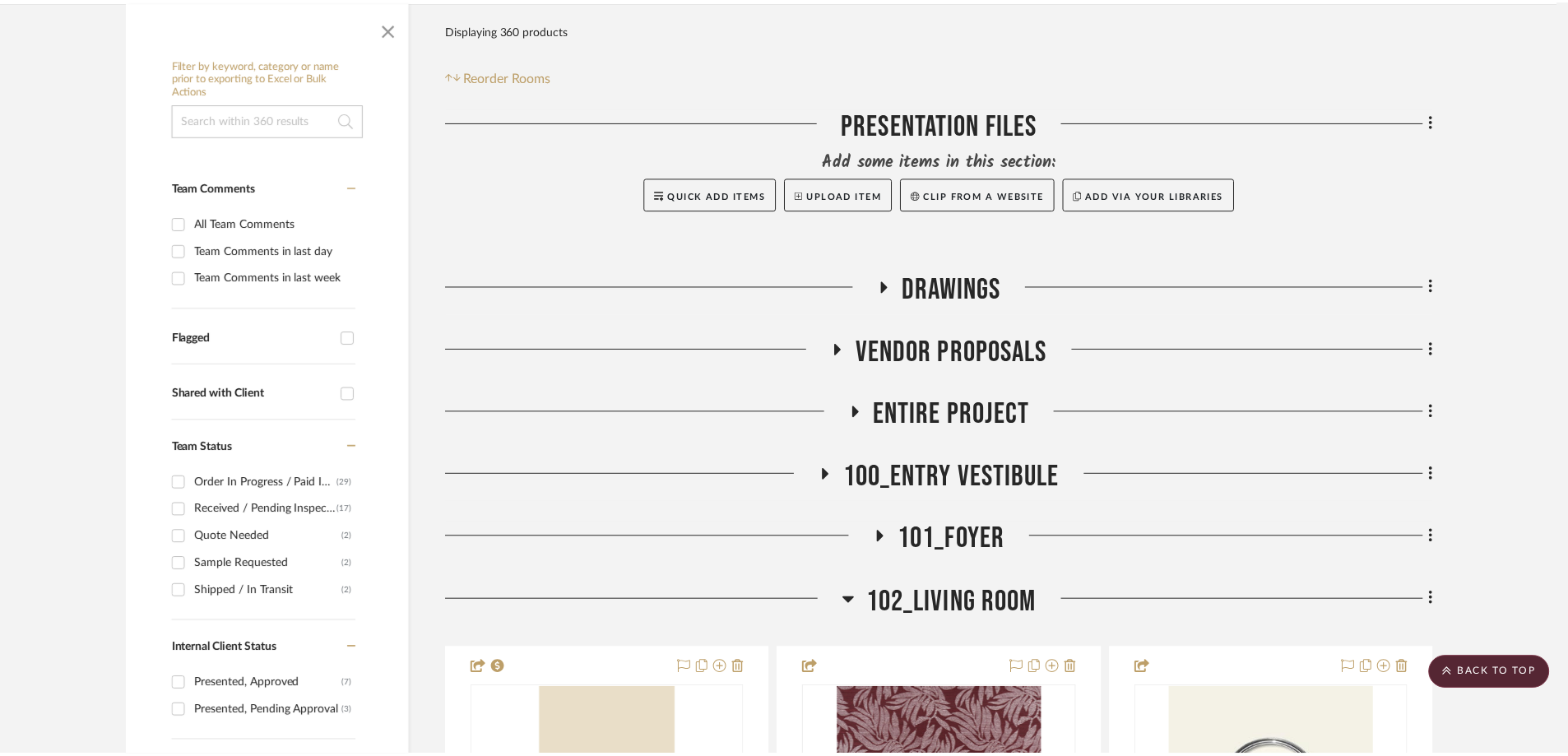
scroll to position [412, 0]
